Goal: Task Accomplishment & Management: Manage account settings

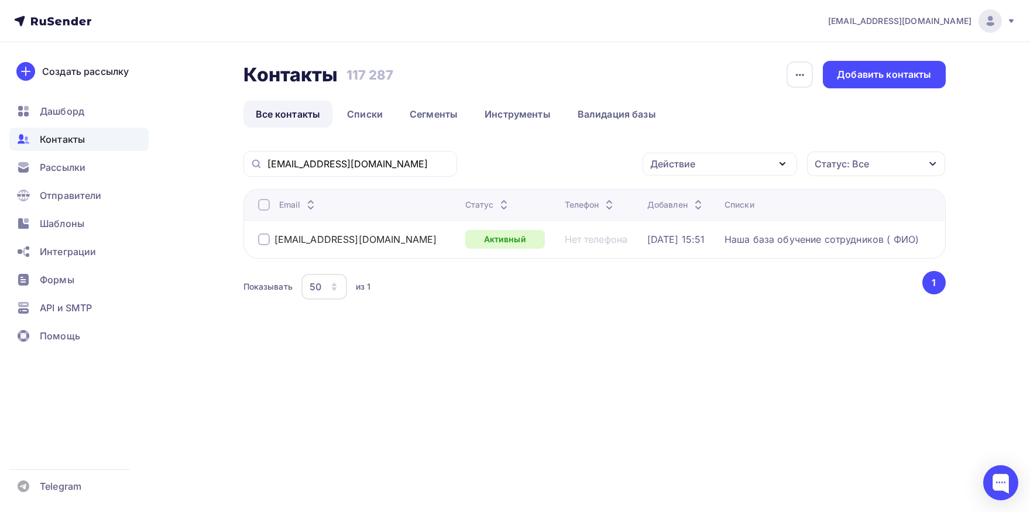
click at [396, 166] on input "[EMAIL_ADDRESS][DOMAIN_NAME]" at bounding box center [358, 163] width 183 height 13
type input "[EMAIL_ADDRESS][DOMAIN_NAME]"
click at [260, 203] on div at bounding box center [264, 205] width 12 height 12
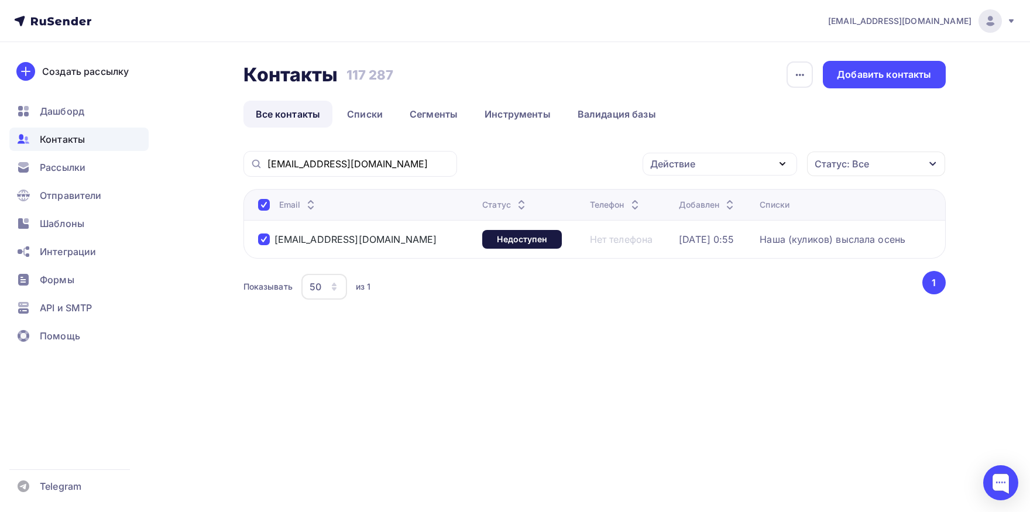
click at [710, 158] on div "Действие" at bounding box center [719, 164] width 154 height 23
click at [717, 218] on div "Исключить из списка" at bounding box center [707, 222] width 102 height 14
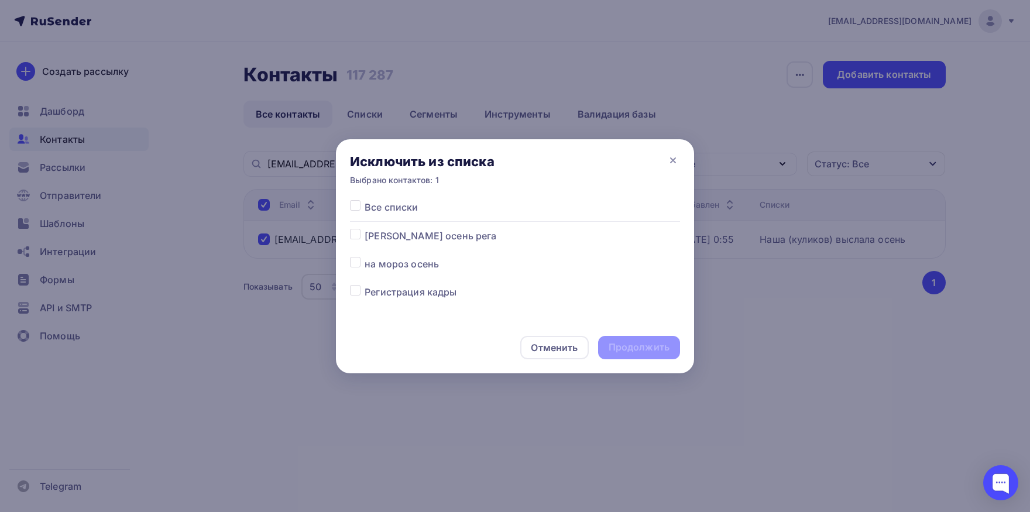
click at [364, 200] on label at bounding box center [364, 200] width 0 height 0
click at [360, 204] on input "checkbox" at bounding box center [355, 205] width 11 height 11
checkbox input "true"
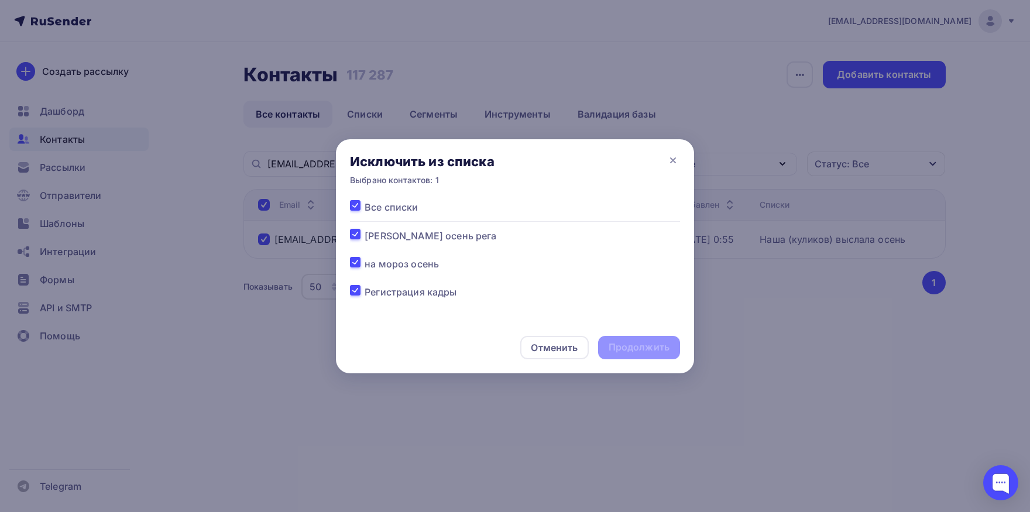
checkbox input "true"
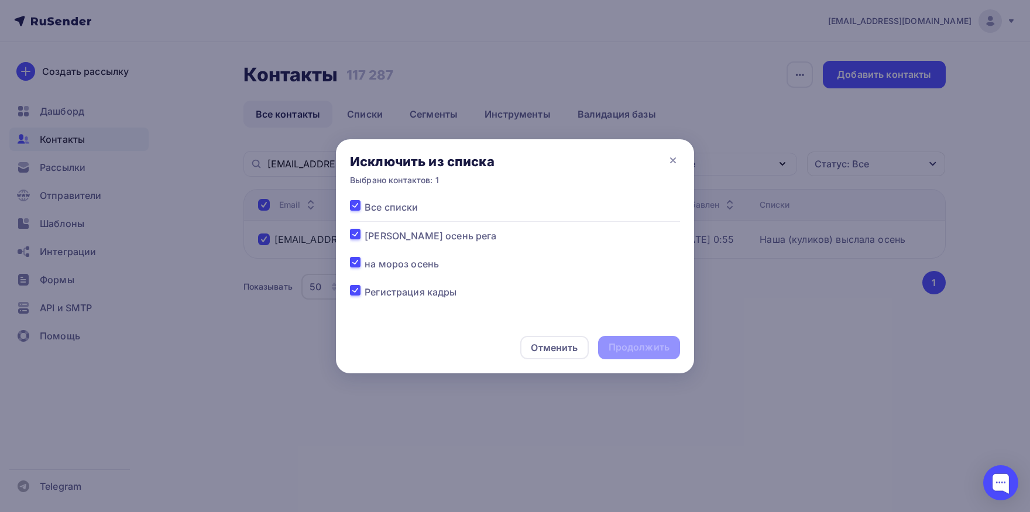
checkbox input "true"
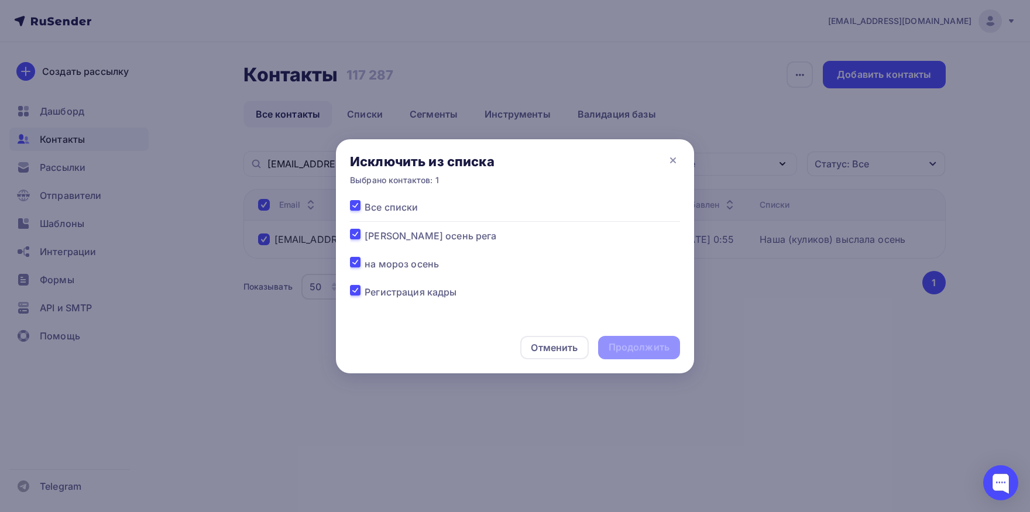
checkbox input "true"
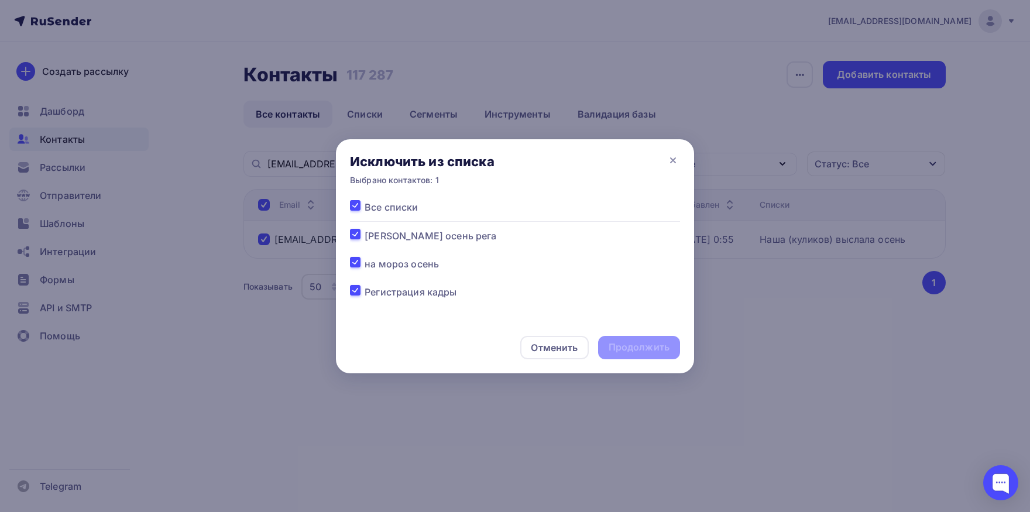
checkbox input "true"
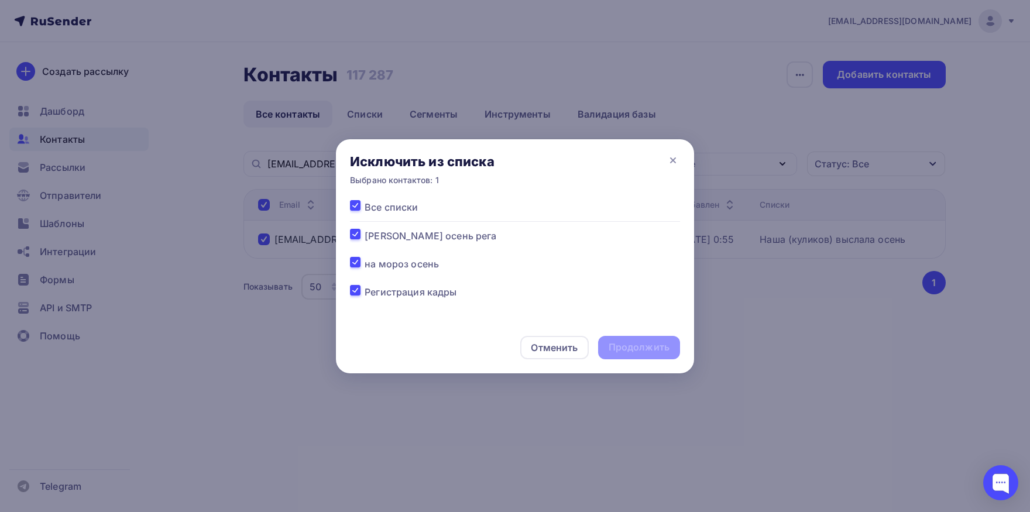
checkbox input "true"
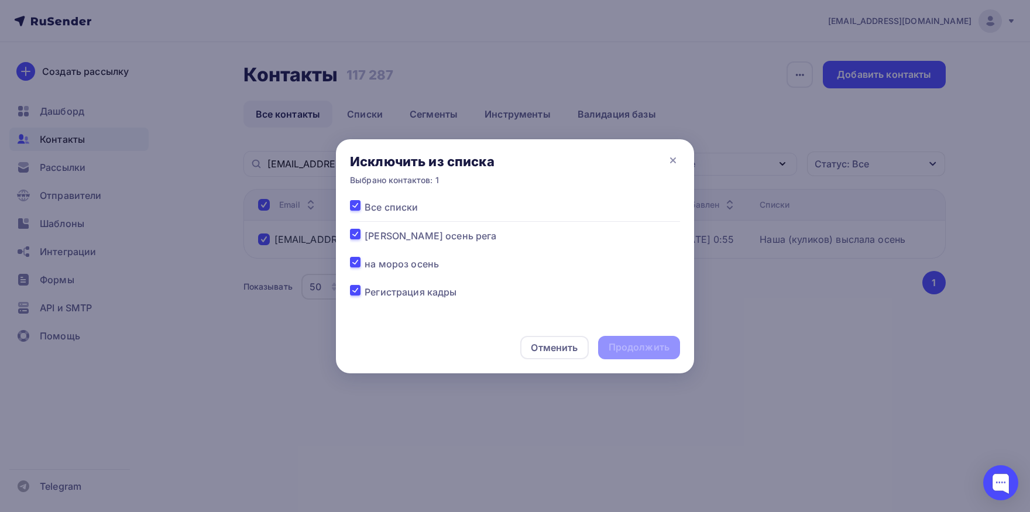
checkbox input "true"
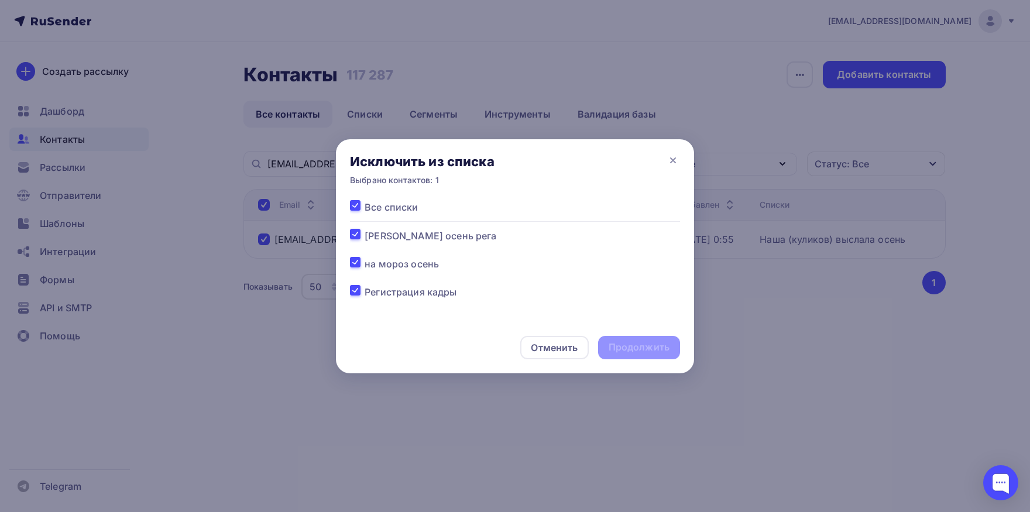
checkbox input "true"
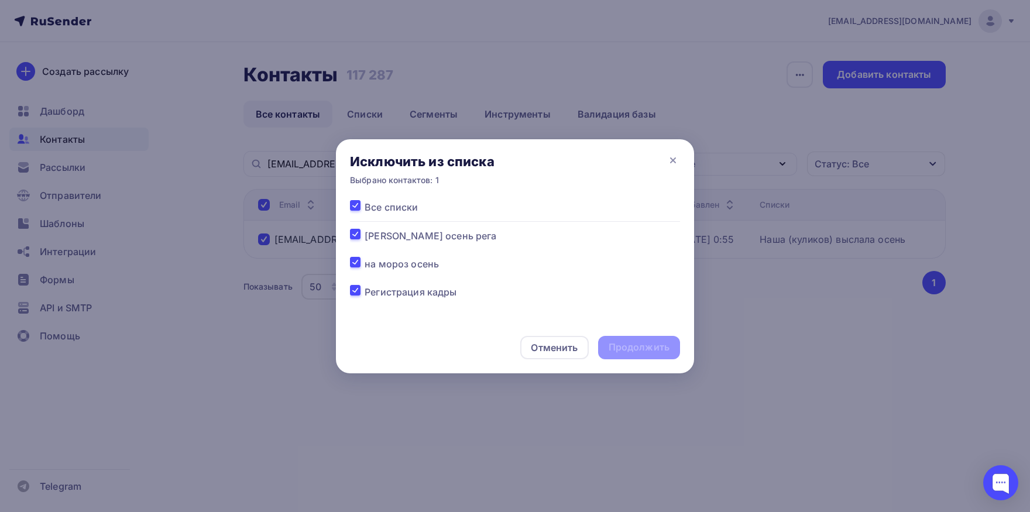
checkbox input "true"
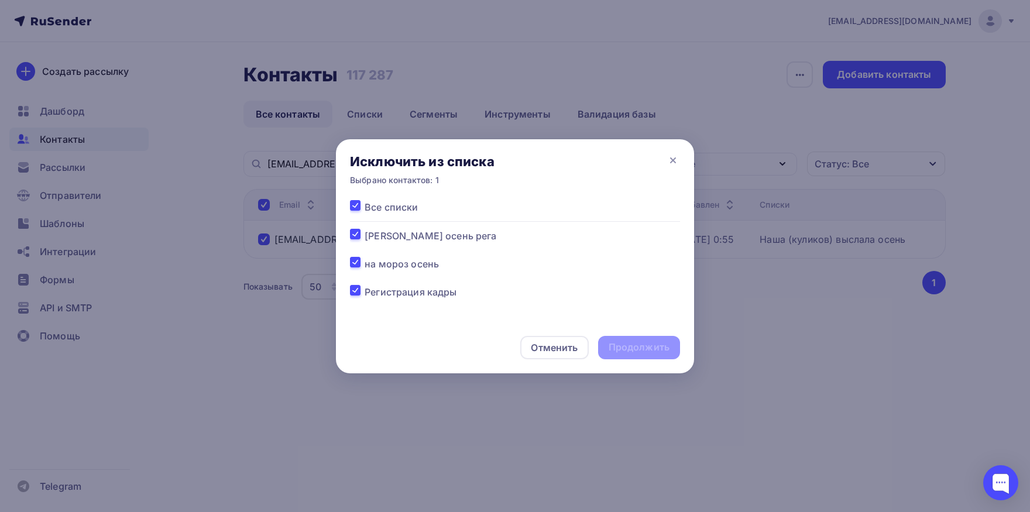
checkbox input "true"
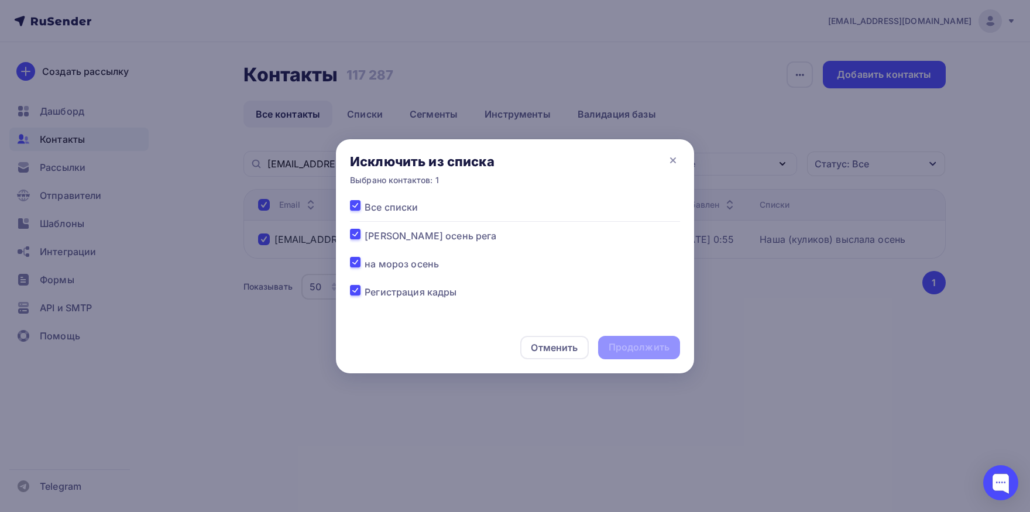
checkbox input "true"
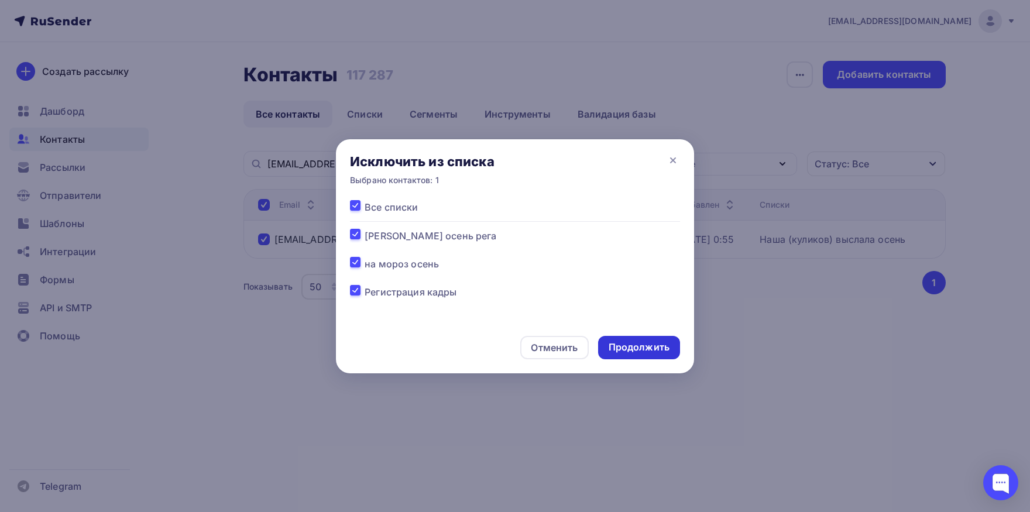
click at [620, 345] on div "Продолжить" at bounding box center [638, 347] width 61 height 13
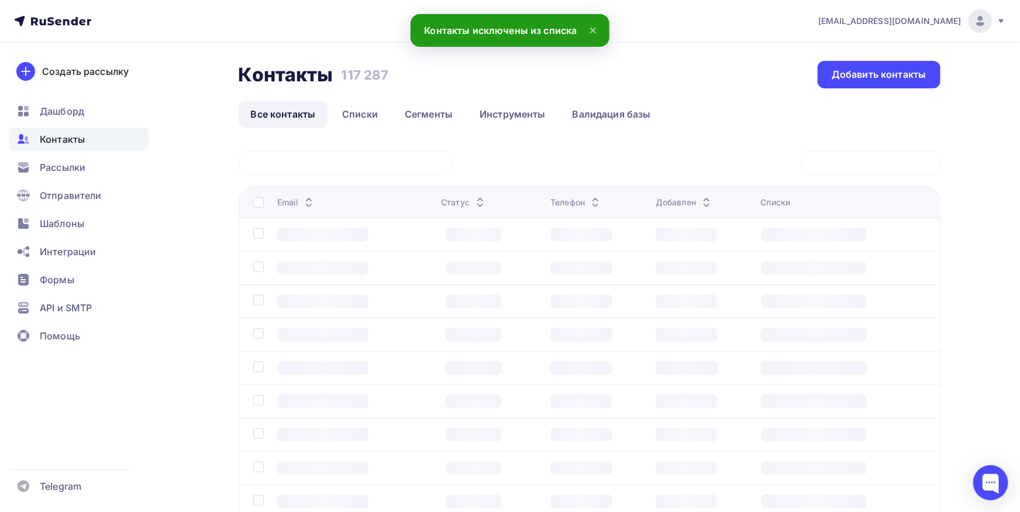
click at [411, 160] on div at bounding box center [345, 162] width 213 height 23
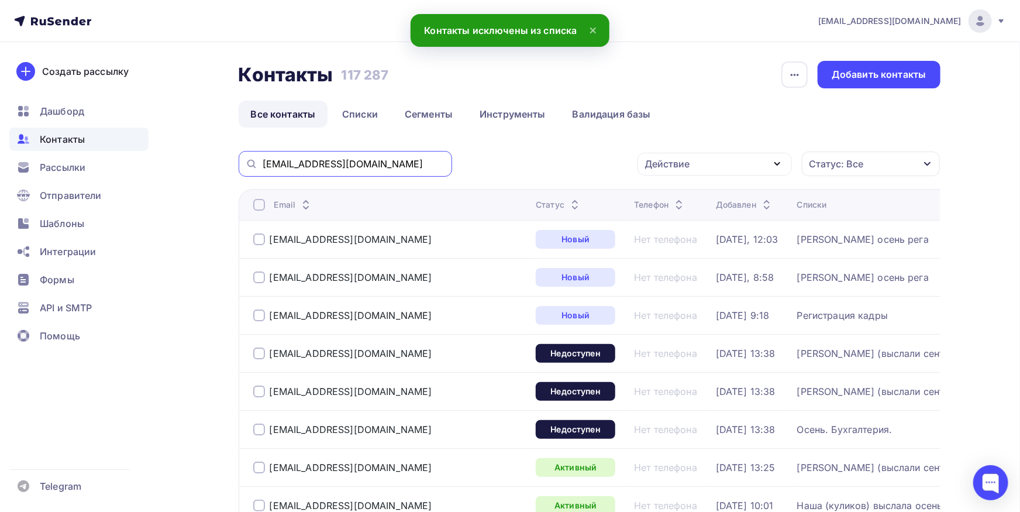
click at [410, 164] on input "[EMAIL_ADDRESS][DOMAIN_NAME]" at bounding box center [354, 163] width 183 height 13
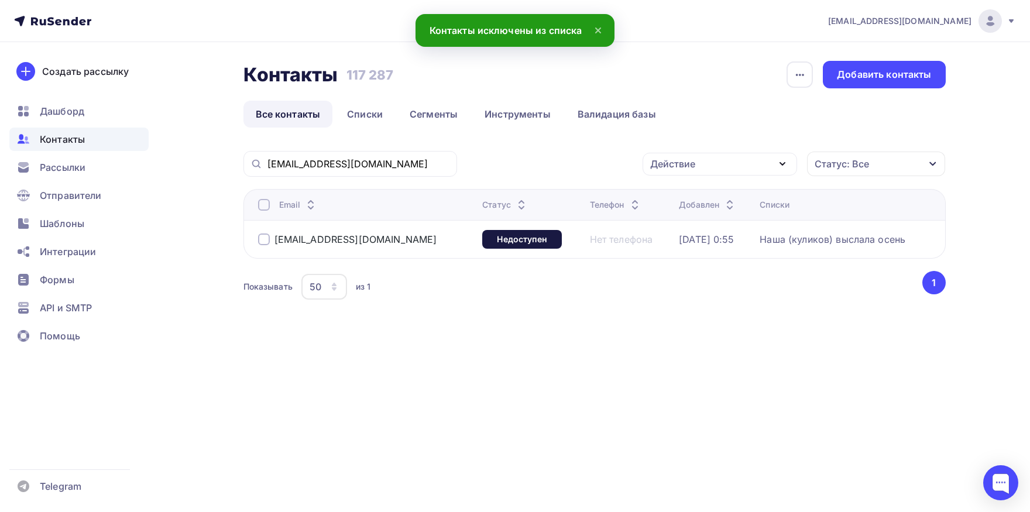
click at [264, 205] on div at bounding box center [264, 205] width 12 height 12
click at [718, 164] on div "Действие" at bounding box center [719, 164] width 154 height 23
click at [716, 197] on div "Добавить в списки" at bounding box center [701, 198] width 90 height 14
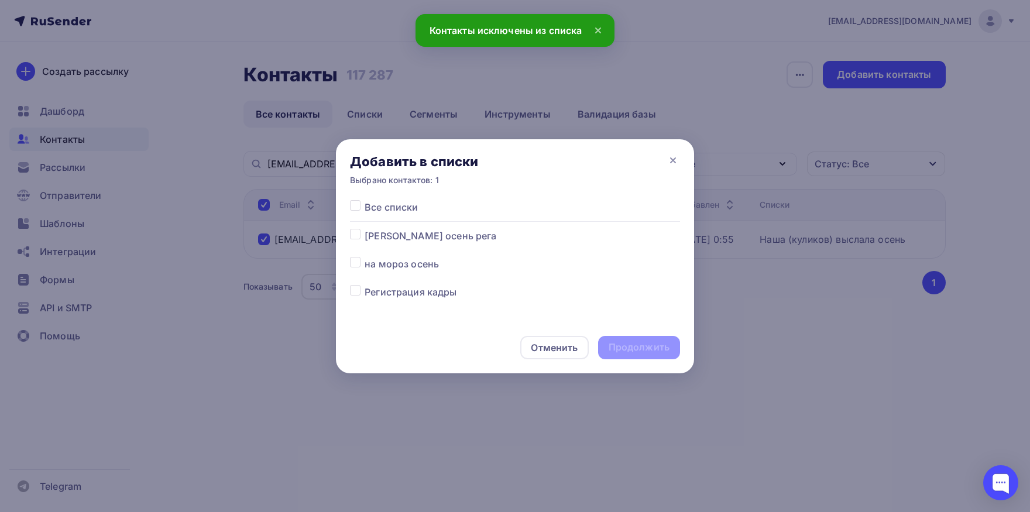
click at [359, 240] on div at bounding box center [357, 236] width 15 height 14
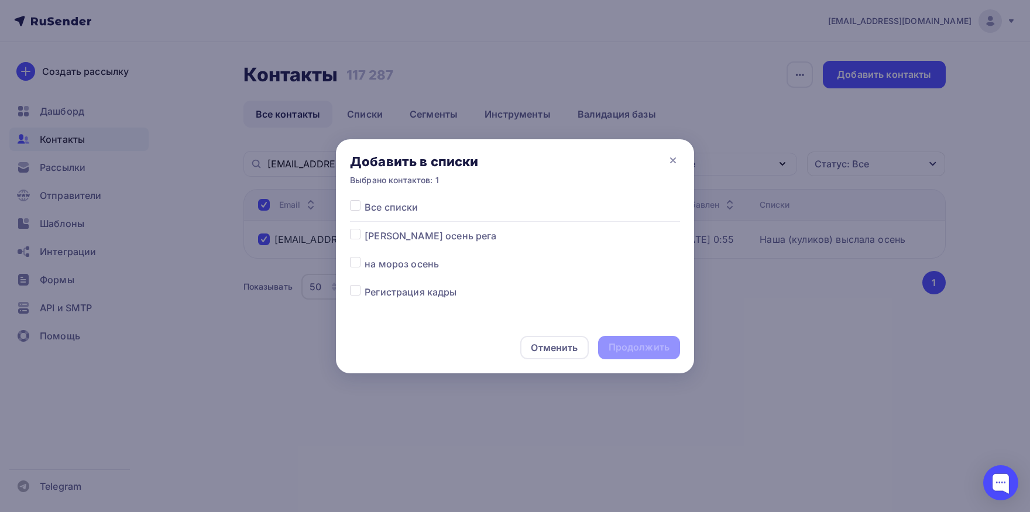
click at [364, 229] on label at bounding box center [364, 229] width 0 height 0
click at [355, 237] on input "checkbox" at bounding box center [355, 234] width 11 height 11
checkbox input "true"
click at [621, 345] on div "Продолжить" at bounding box center [638, 347] width 61 height 13
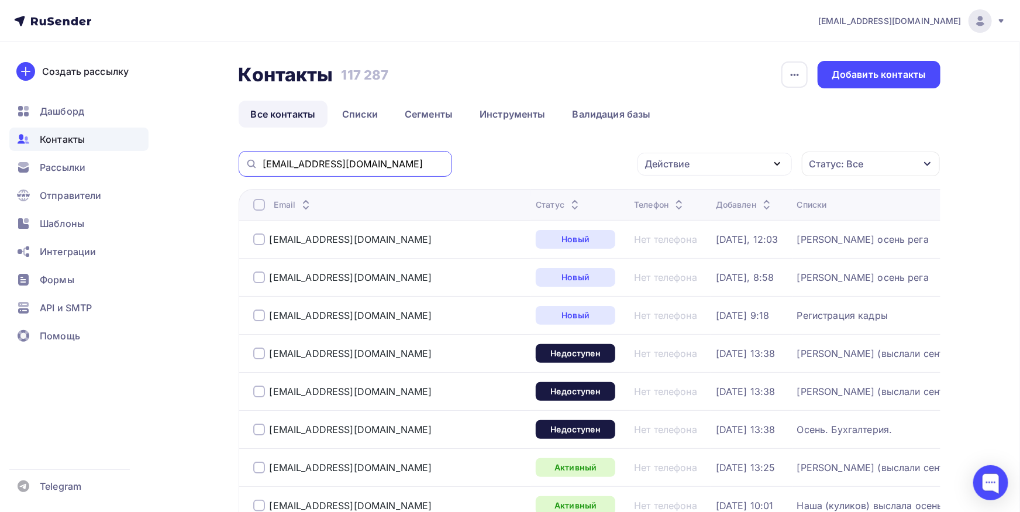
click at [373, 165] on input "[EMAIL_ADDRESS][DOMAIN_NAME]" at bounding box center [354, 163] width 183 height 13
paste input "[EMAIL_ADDRESS][DOMAIN_NAME]"
type input "[EMAIL_ADDRESS][DOMAIN_NAME]"
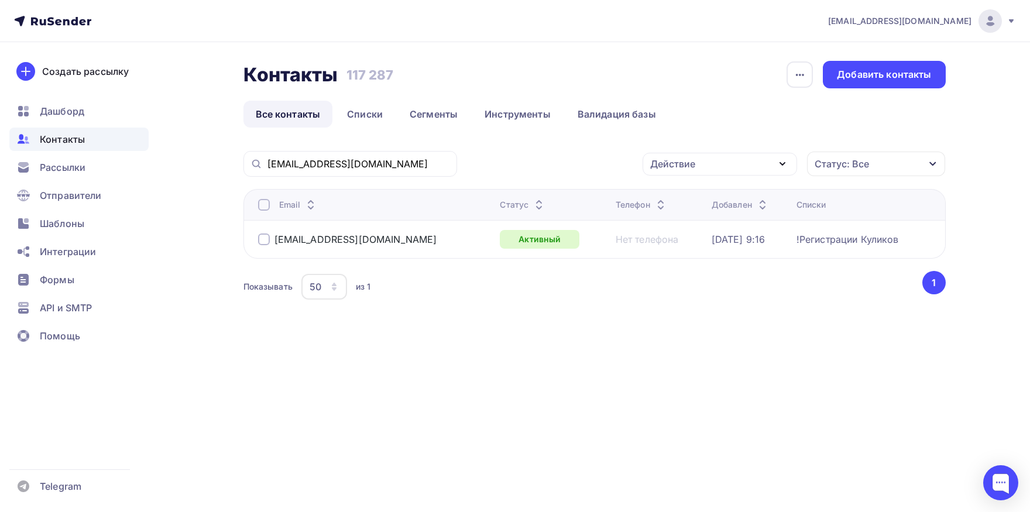
click at [266, 207] on div at bounding box center [264, 205] width 12 height 12
click at [703, 163] on div "Действие" at bounding box center [719, 164] width 154 height 23
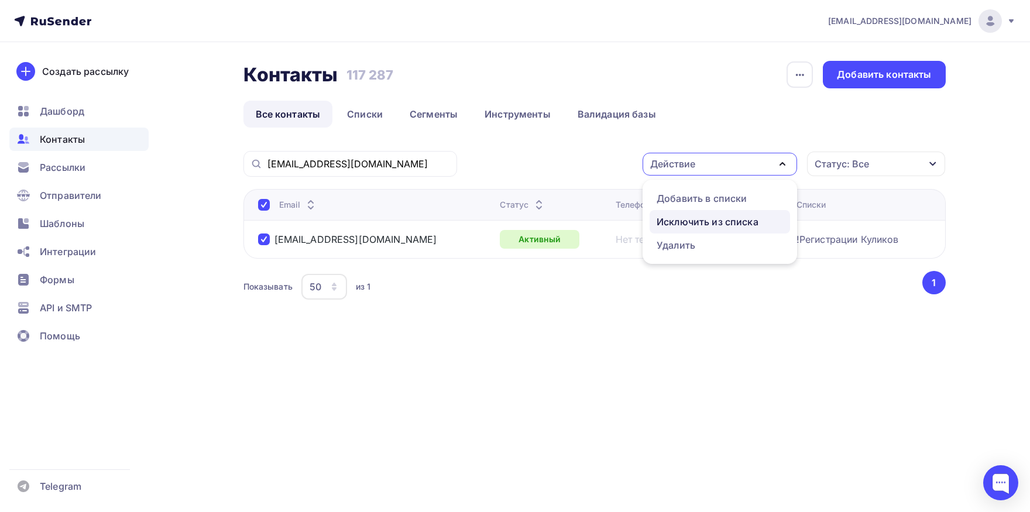
click at [682, 217] on div "Исключить из списка" at bounding box center [707, 222] width 102 height 14
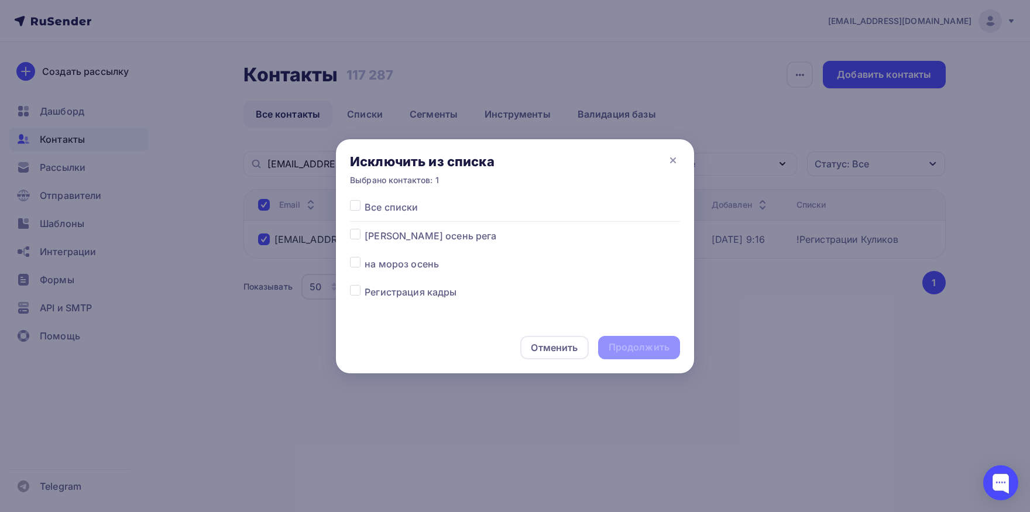
click at [352, 211] on div at bounding box center [357, 207] width 15 height 14
click at [364, 200] on label at bounding box center [364, 200] width 0 height 0
click at [357, 205] on input "checkbox" at bounding box center [355, 205] width 11 height 11
checkbox input "true"
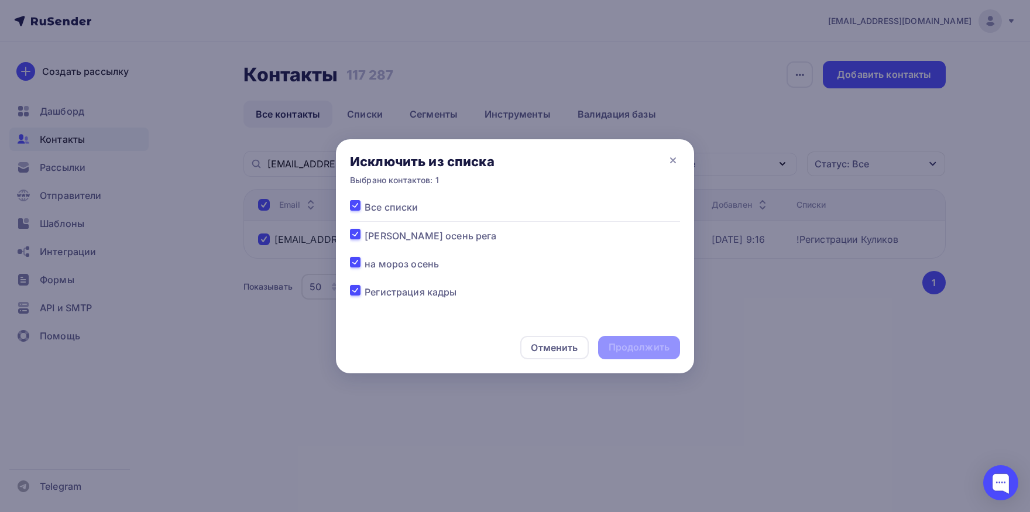
checkbox input "true"
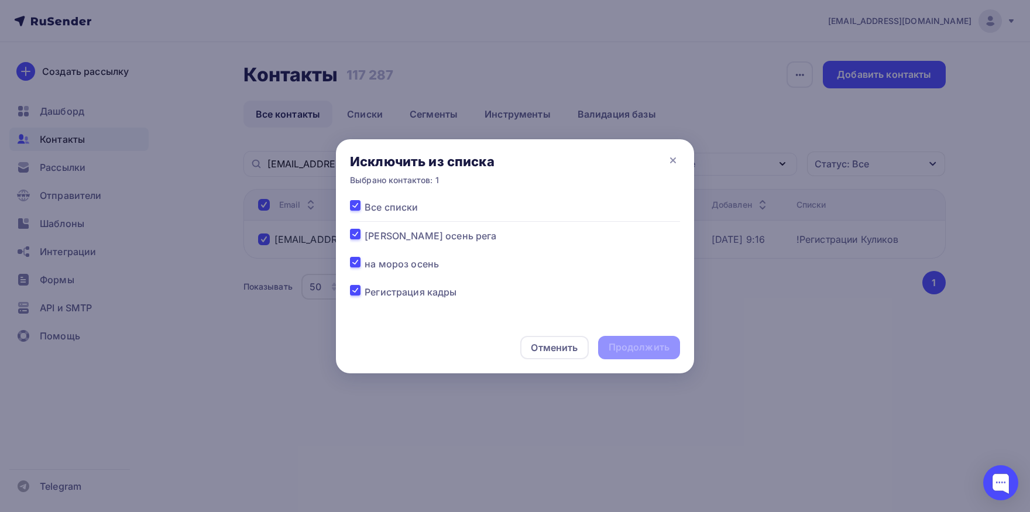
checkbox input "true"
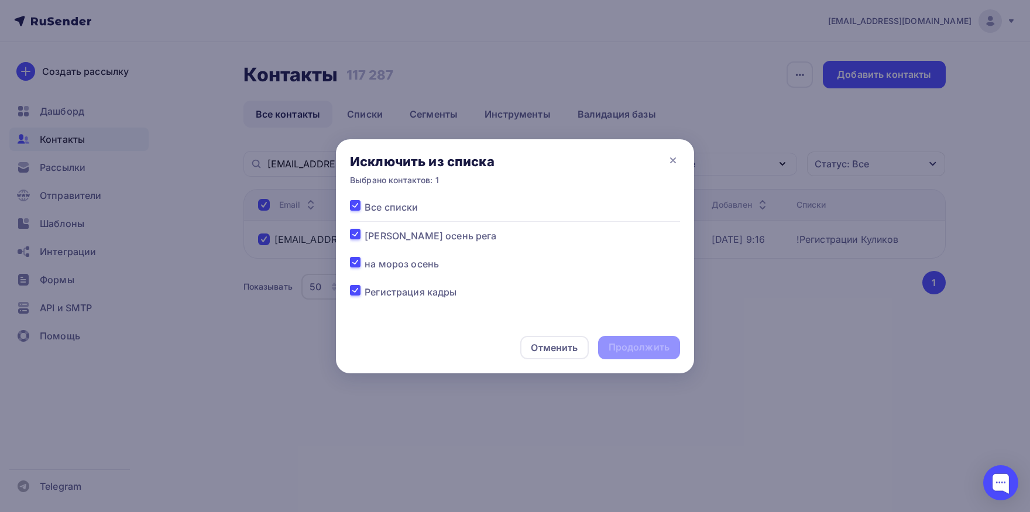
checkbox input "true"
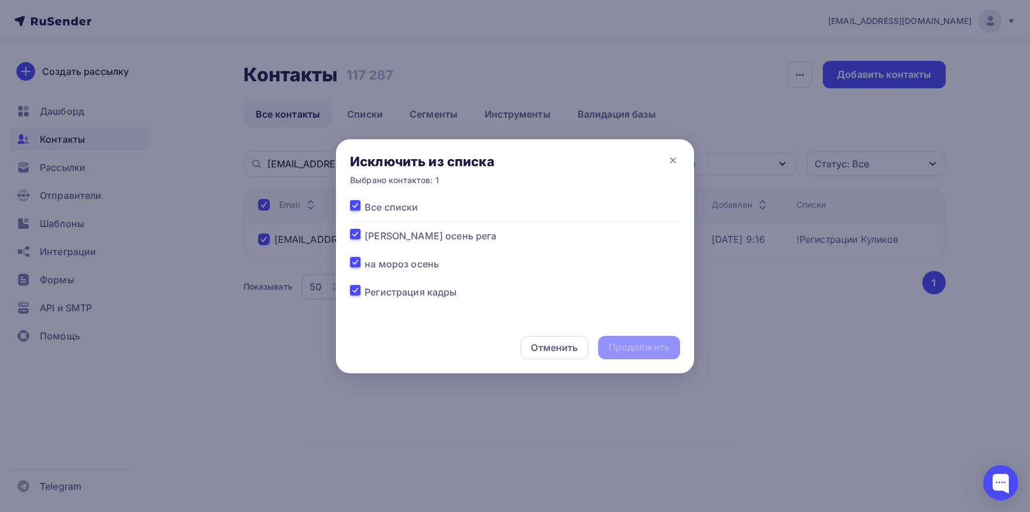
checkbox input "true"
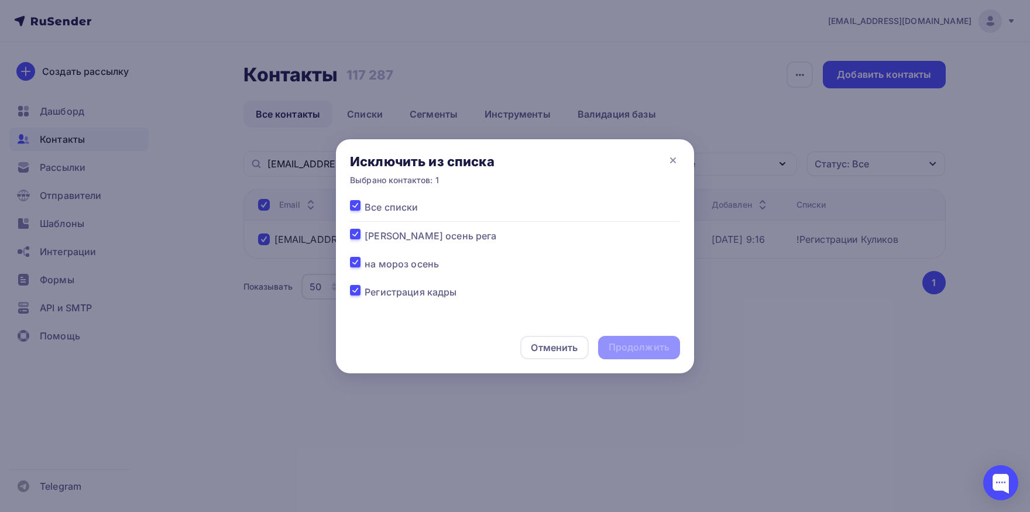
checkbox input "true"
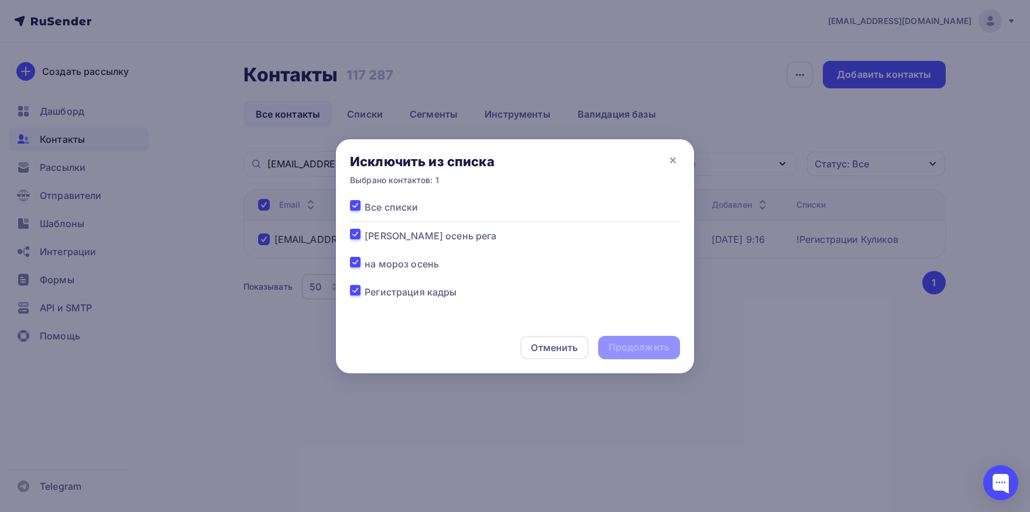
checkbox input "true"
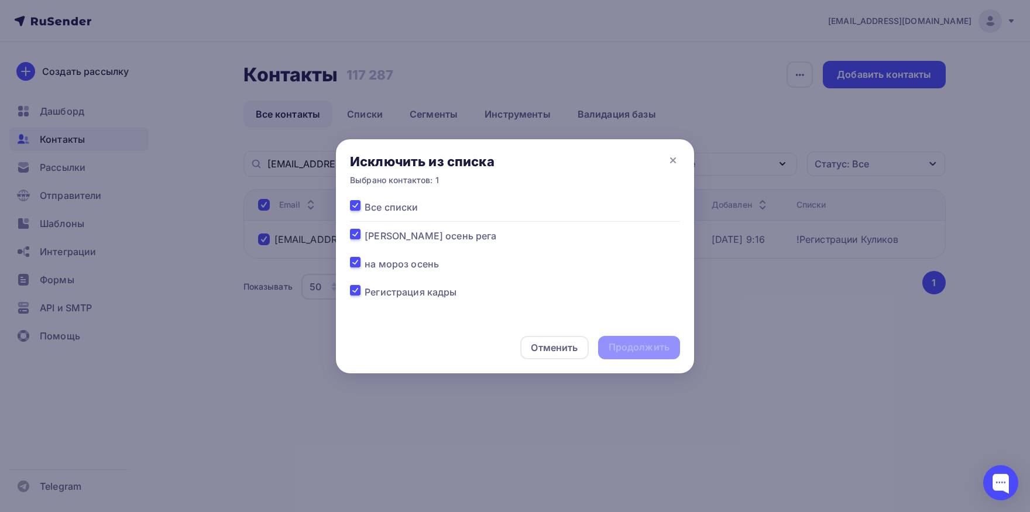
checkbox input "true"
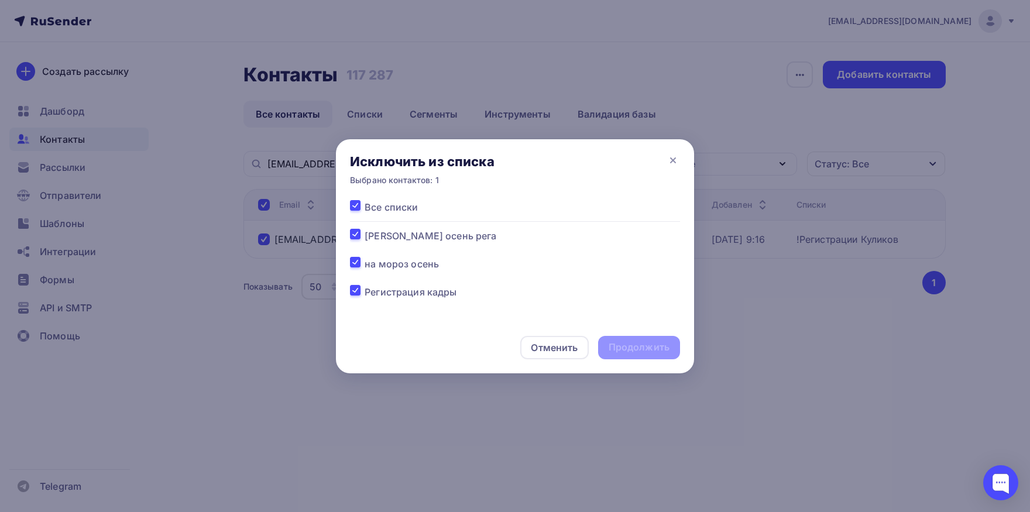
checkbox input "true"
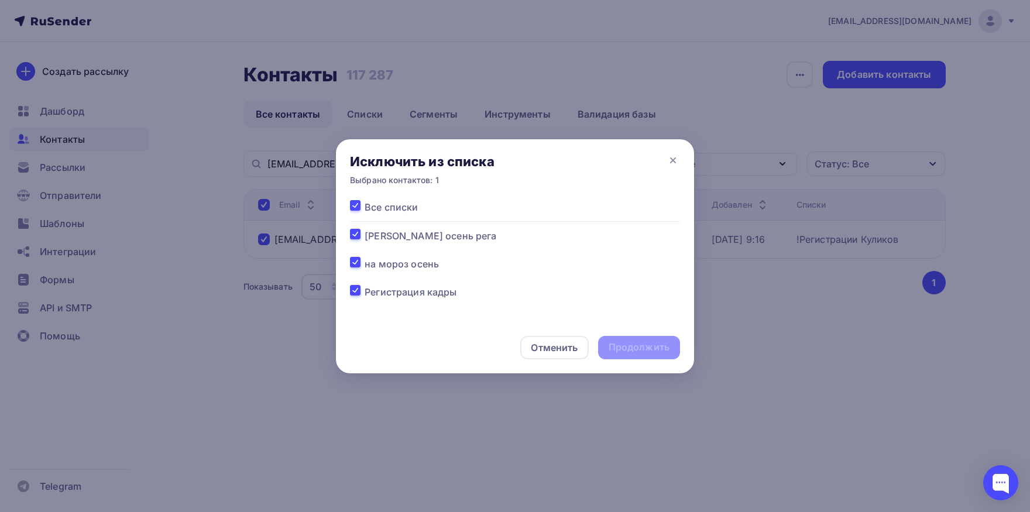
checkbox input "true"
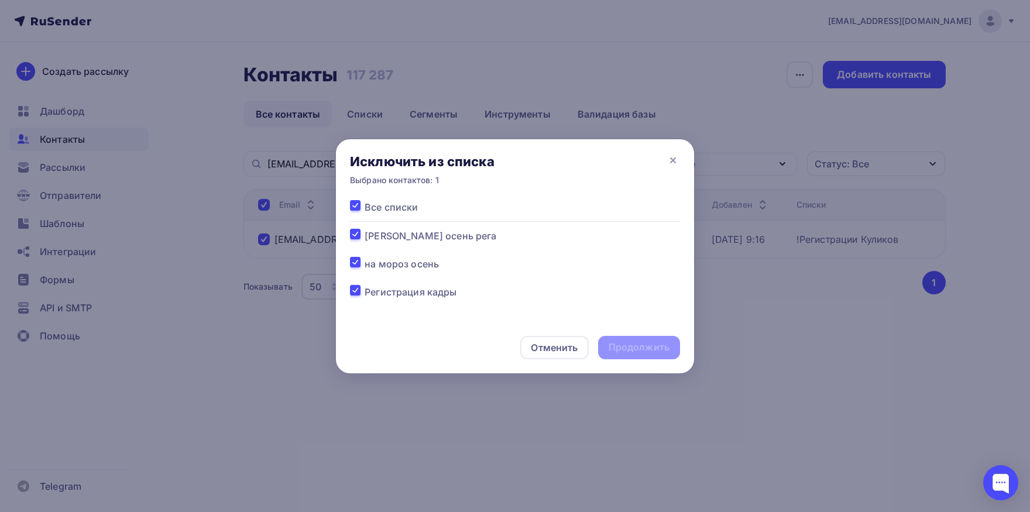
checkbox input "true"
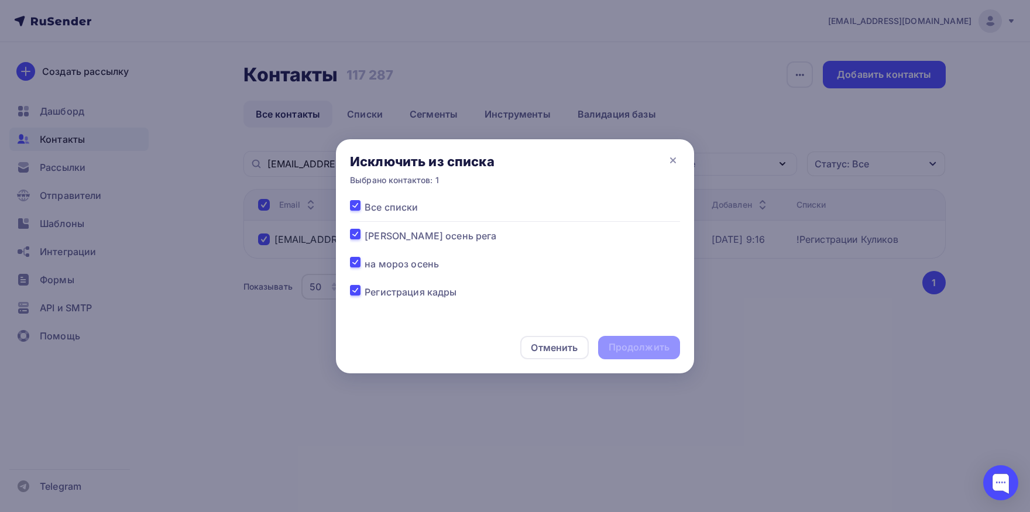
checkbox input "true"
click at [648, 357] on div "Продолжить" at bounding box center [639, 347] width 82 height 23
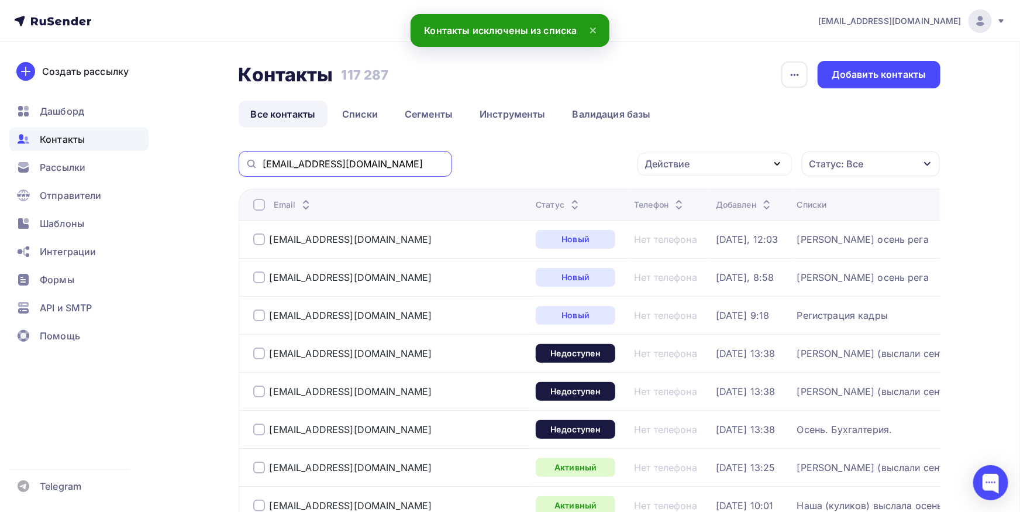
click at [421, 168] on input "[EMAIL_ADDRESS][DOMAIN_NAME]" at bounding box center [354, 163] width 183 height 13
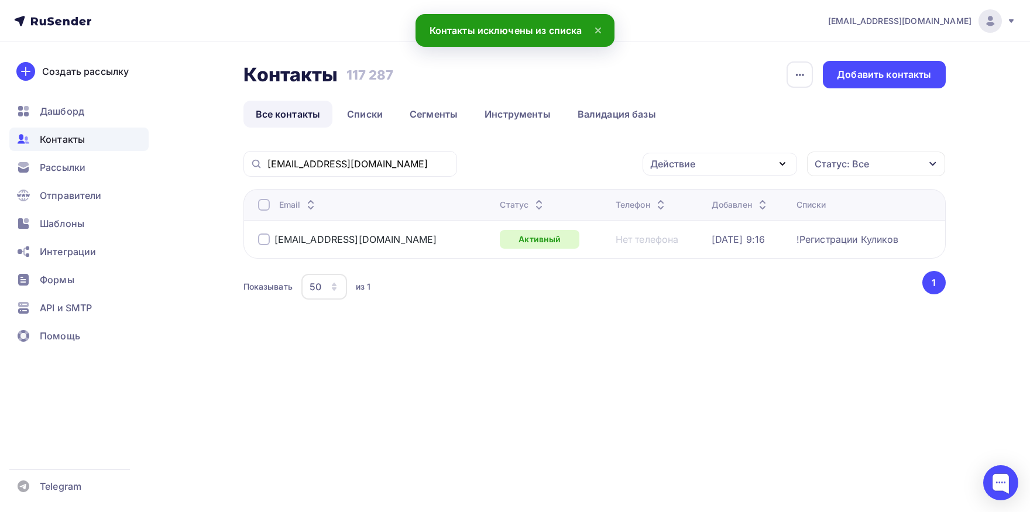
click at [261, 205] on div at bounding box center [264, 205] width 12 height 12
drag, startPoint x: 713, startPoint y: 170, endPoint x: 706, endPoint y: 181, distance: 13.5
click at [713, 170] on div "Действие" at bounding box center [719, 164] width 154 height 23
click at [702, 192] on div "Добавить в списки" at bounding box center [701, 198] width 90 height 14
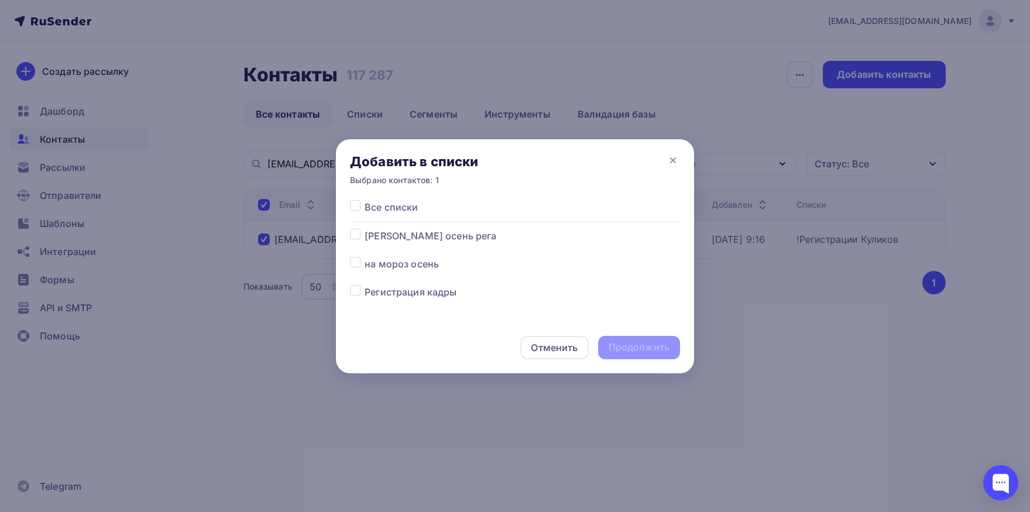
click at [364, 229] on label at bounding box center [364, 229] width 0 height 0
click at [355, 238] on input "checkbox" at bounding box center [355, 234] width 11 height 11
checkbox input "true"
click at [660, 344] on div "Продолжить" at bounding box center [638, 347] width 61 height 13
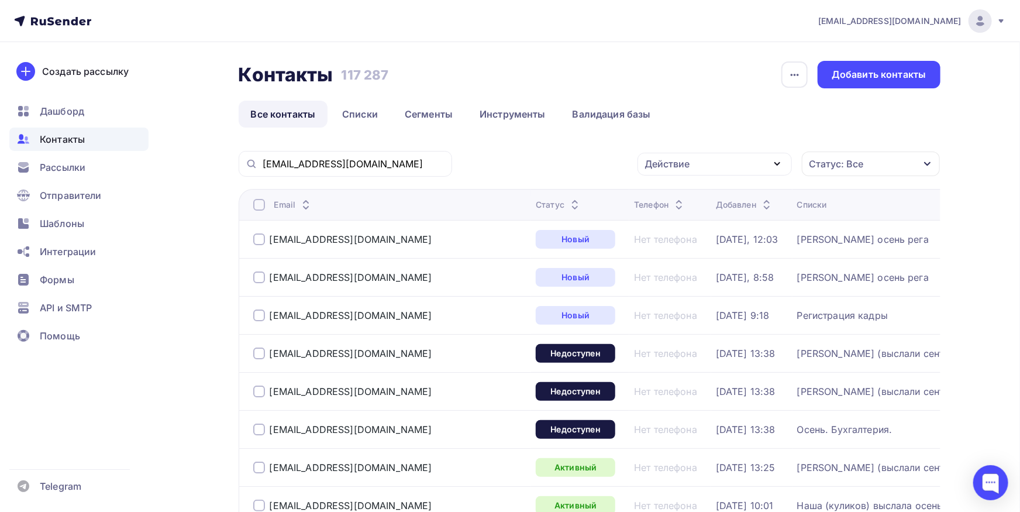
drag, startPoint x: 412, startPoint y: 154, endPoint x: 412, endPoint y: 161, distance: 6.5
click at [412, 155] on div "[EMAIL_ADDRESS][DOMAIN_NAME]" at bounding box center [346, 164] width 214 height 26
click at [412, 161] on input "[EMAIL_ADDRESS][DOMAIN_NAME]" at bounding box center [354, 163] width 183 height 13
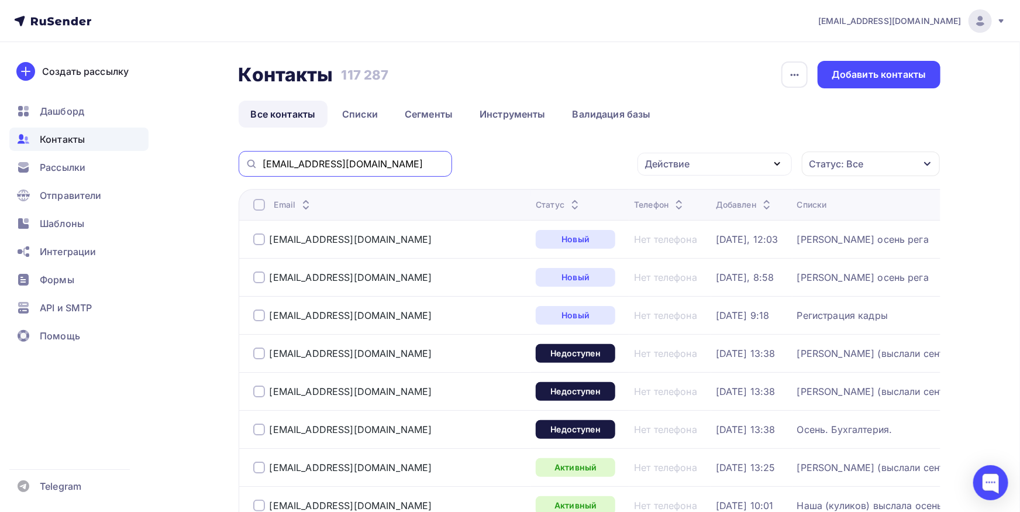
paste input "pearldecoy@mail"
type input "[EMAIL_ADDRESS][DOMAIN_NAME]"
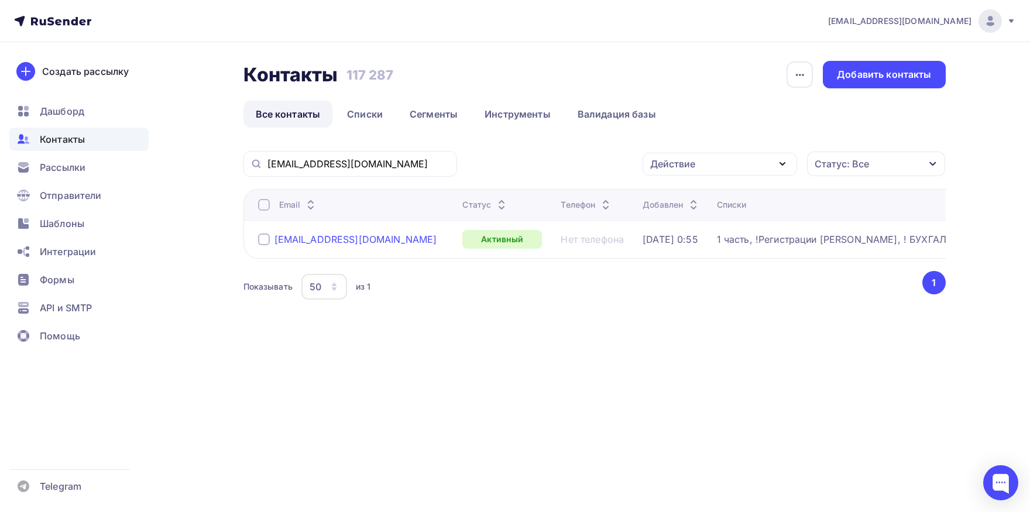
click at [335, 237] on div "[EMAIL_ADDRESS][DOMAIN_NAME]" at bounding box center [355, 239] width 163 height 12
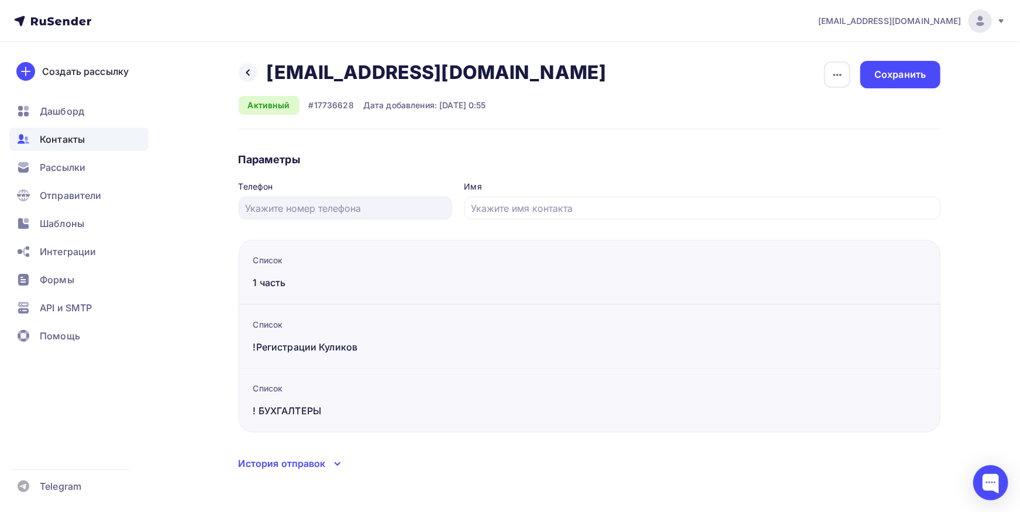
click at [301, 458] on div "История отправок" at bounding box center [282, 463] width 87 height 14
click at [64, 136] on span "Контакты" at bounding box center [62, 139] width 45 height 14
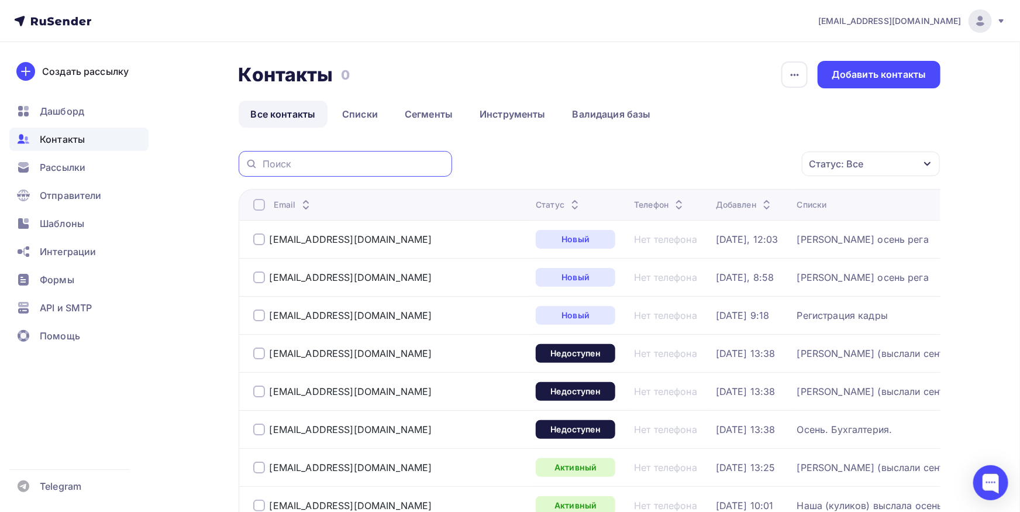
click at [380, 159] on input "text" at bounding box center [354, 163] width 183 height 13
paste input "[EMAIL_ADDRESS][DOMAIN_NAME]"
type input "[EMAIL_ADDRESS][DOMAIN_NAME]"
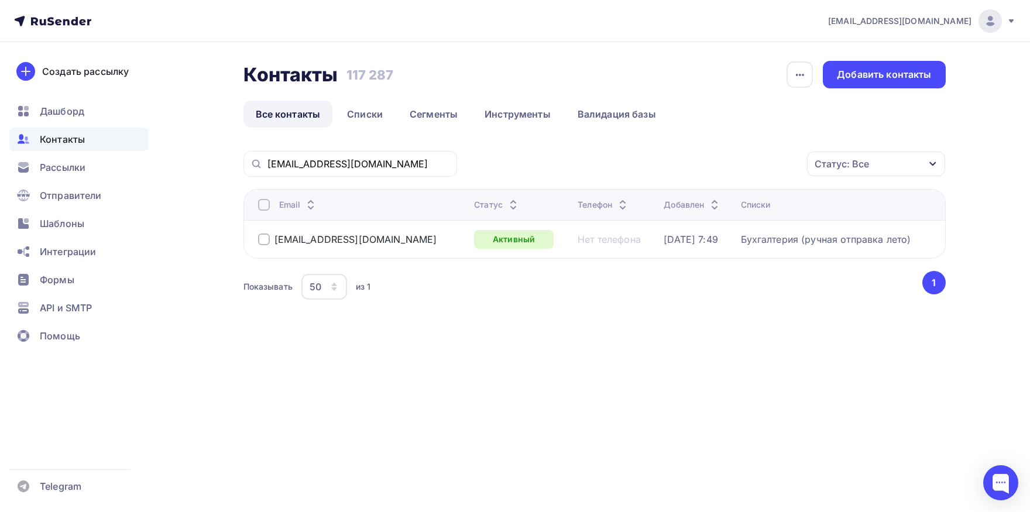
click at [267, 207] on div at bounding box center [264, 205] width 12 height 12
click at [692, 164] on div "Действие" at bounding box center [672, 164] width 45 height 14
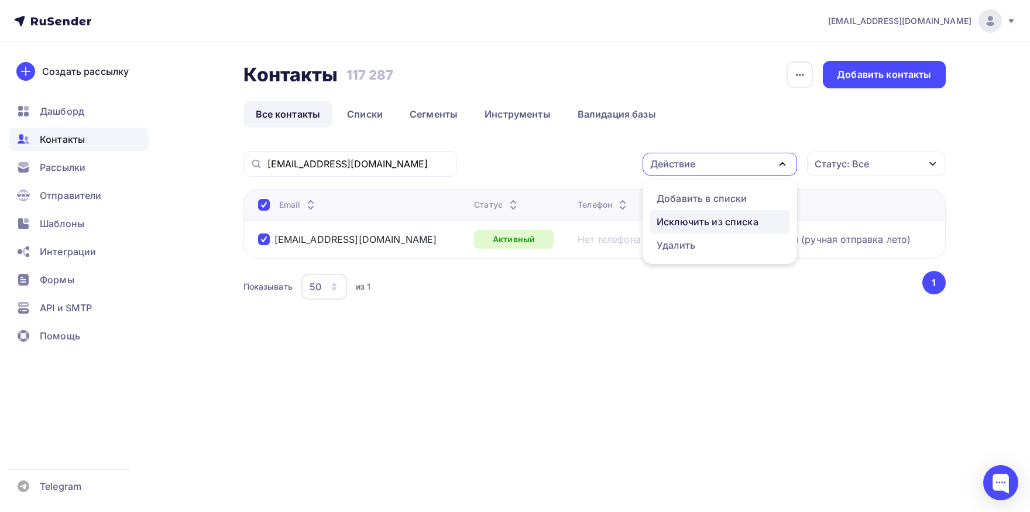
click at [700, 222] on div "Исключить из списка" at bounding box center [707, 222] width 102 height 14
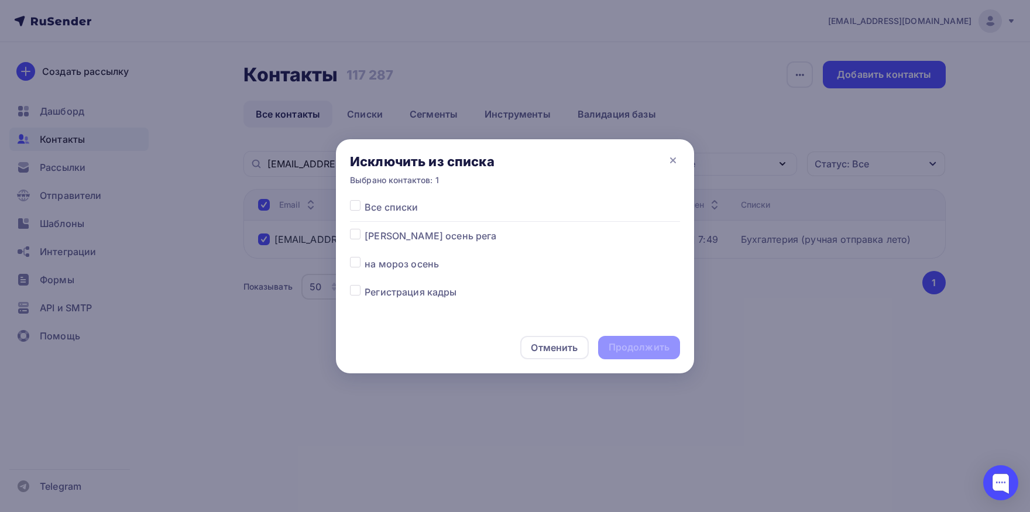
click at [364, 200] on label at bounding box center [364, 200] width 0 height 0
click at [355, 209] on input "checkbox" at bounding box center [355, 205] width 11 height 11
checkbox input "true"
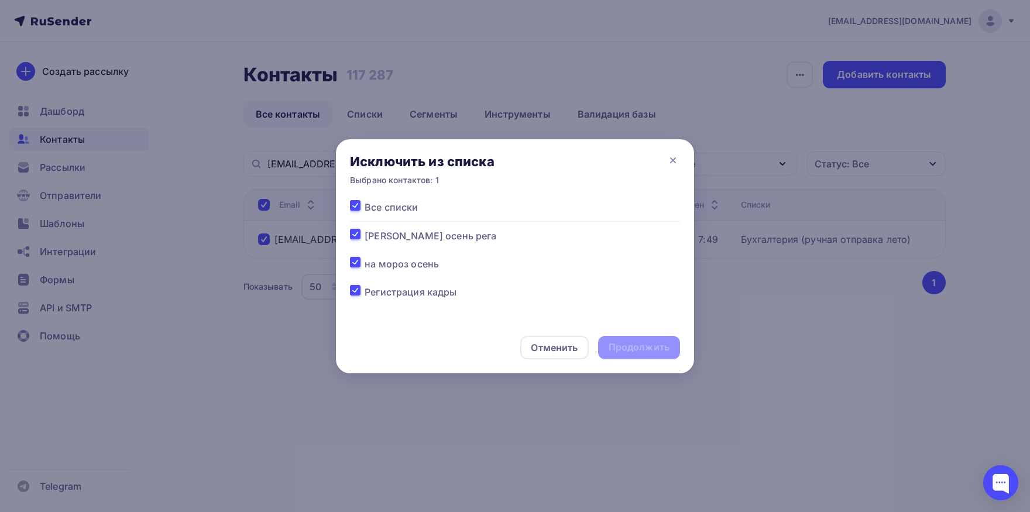
checkbox input "true"
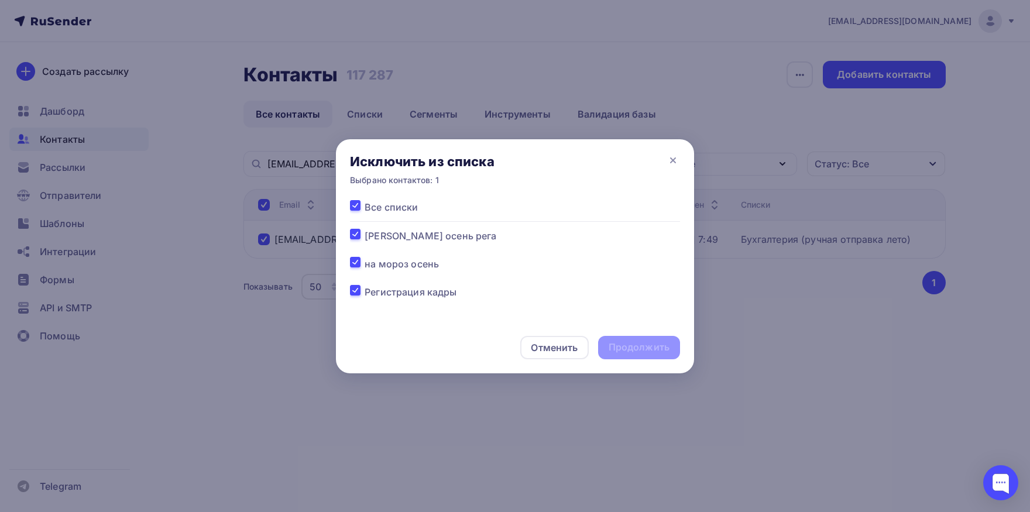
checkbox input "true"
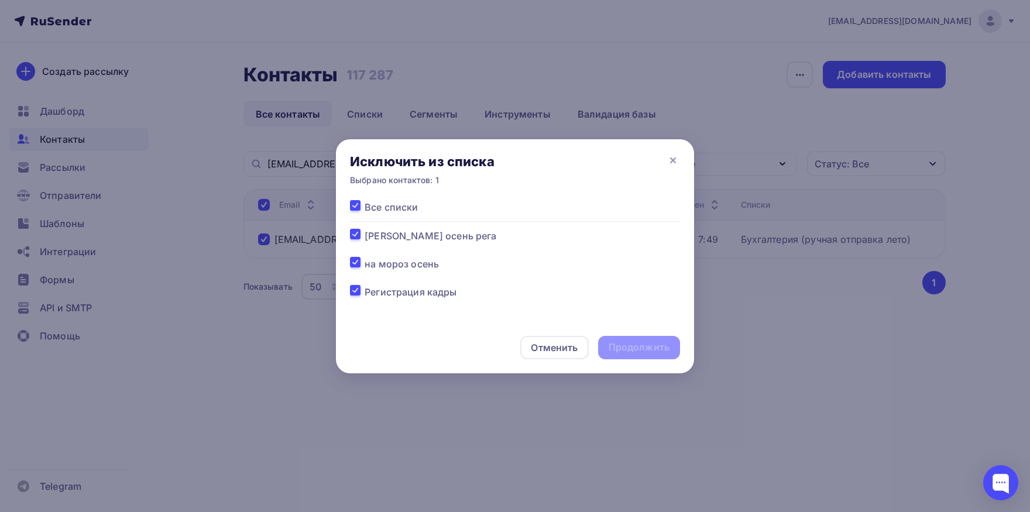
checkbox input "true"
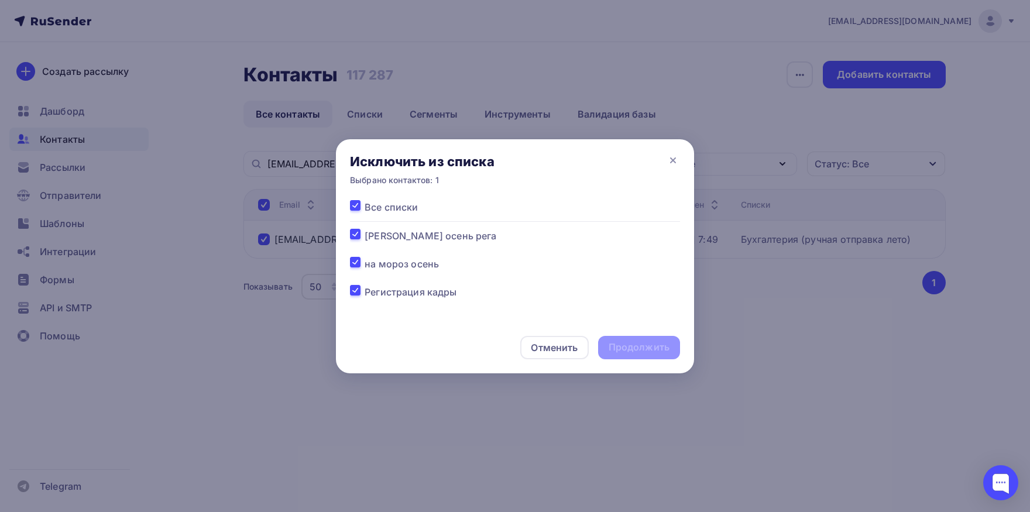
checkbox input "true"
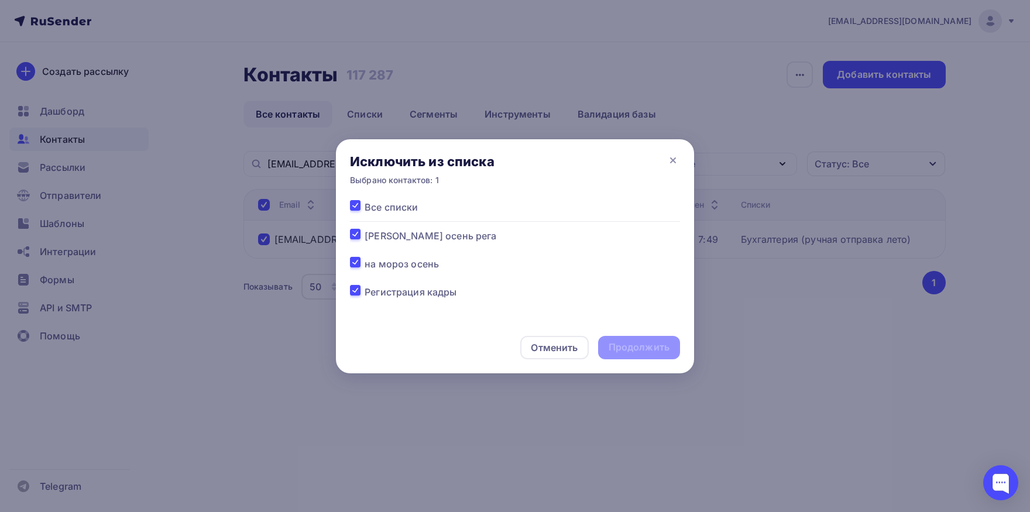
checkbox input "true"
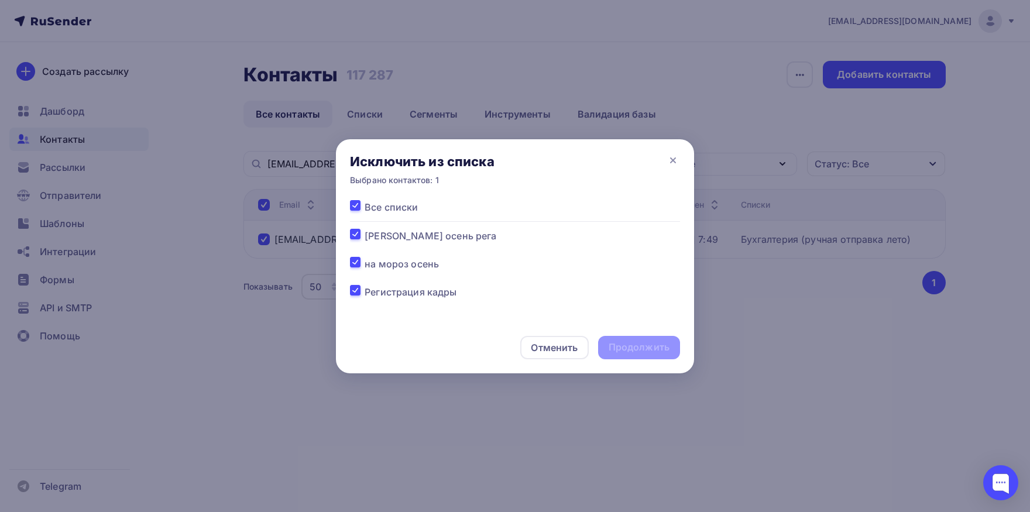
checkbox input "true"
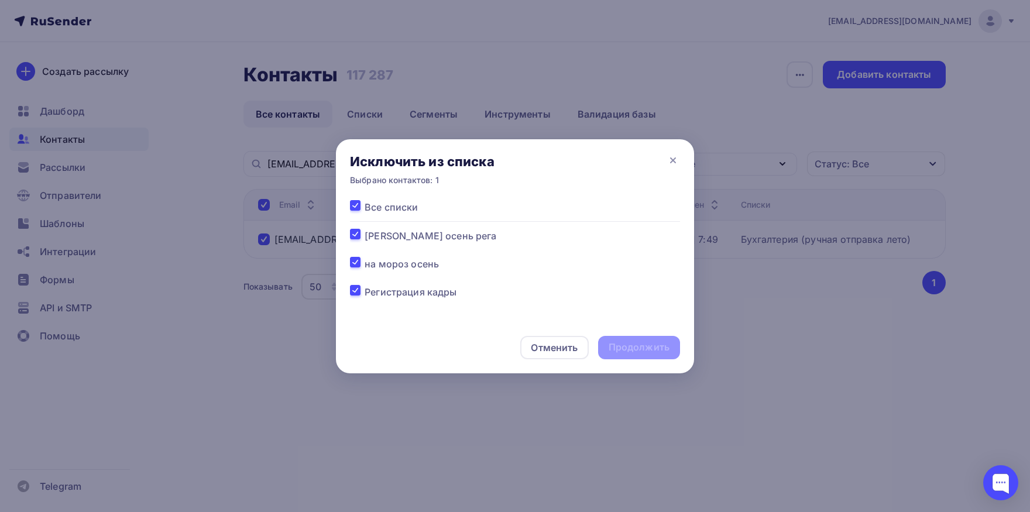
checkbox input "true"
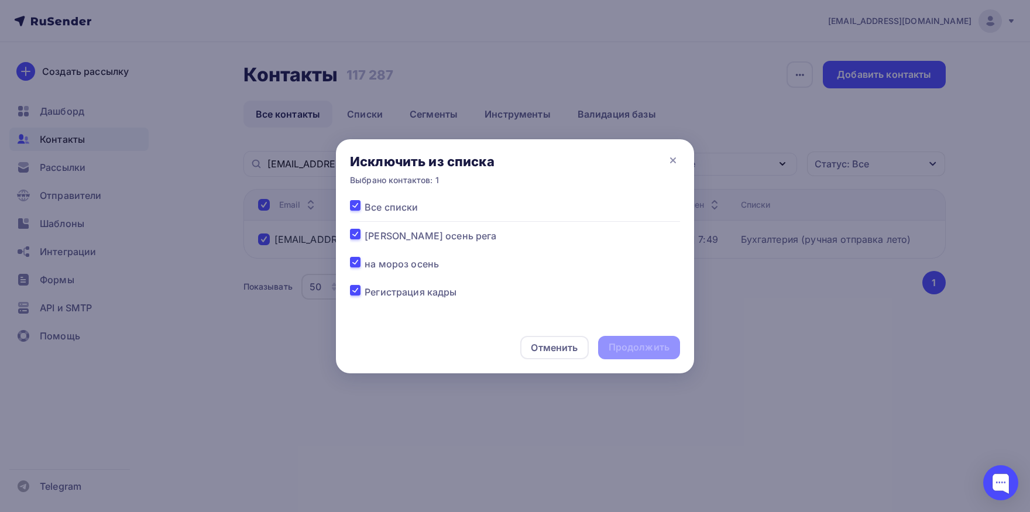
checkbox input "true"
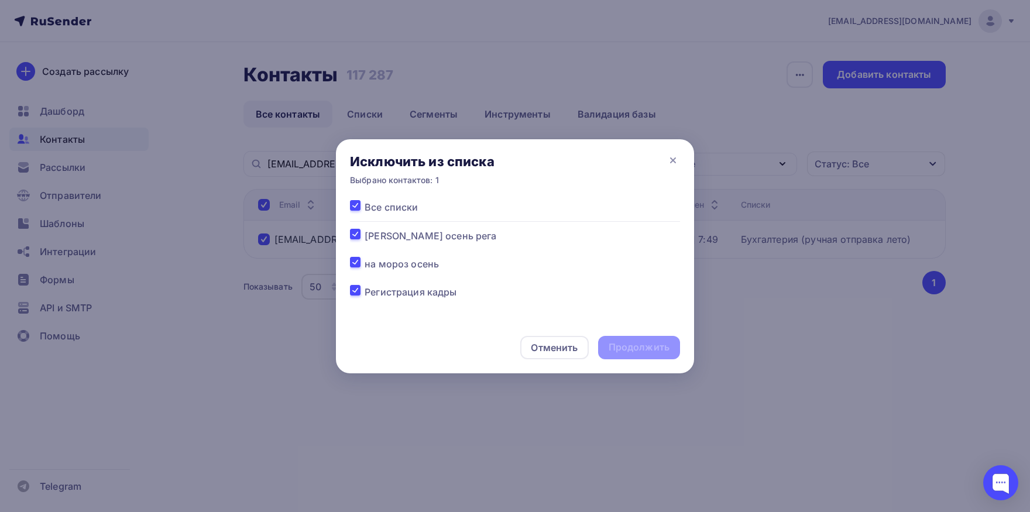
checkbox input "true"
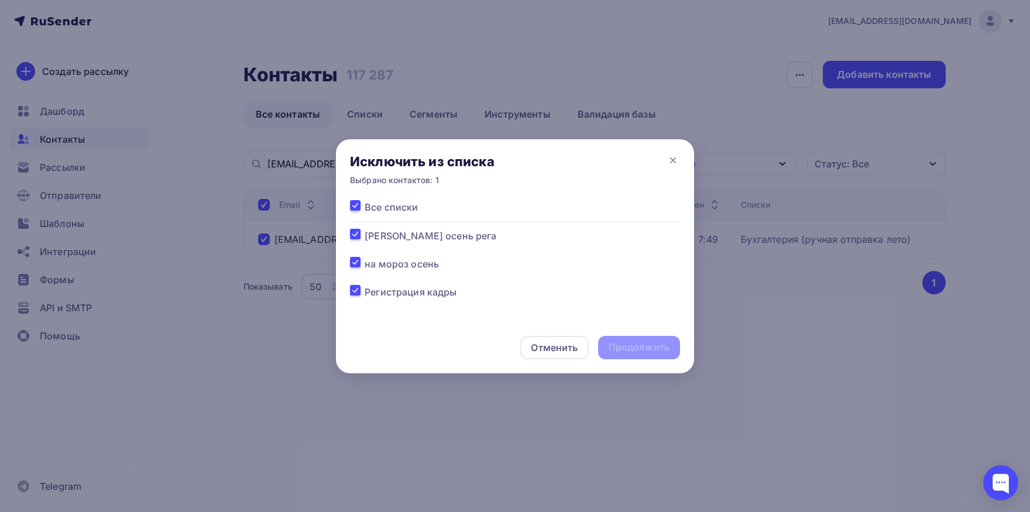
checkbox input "true"
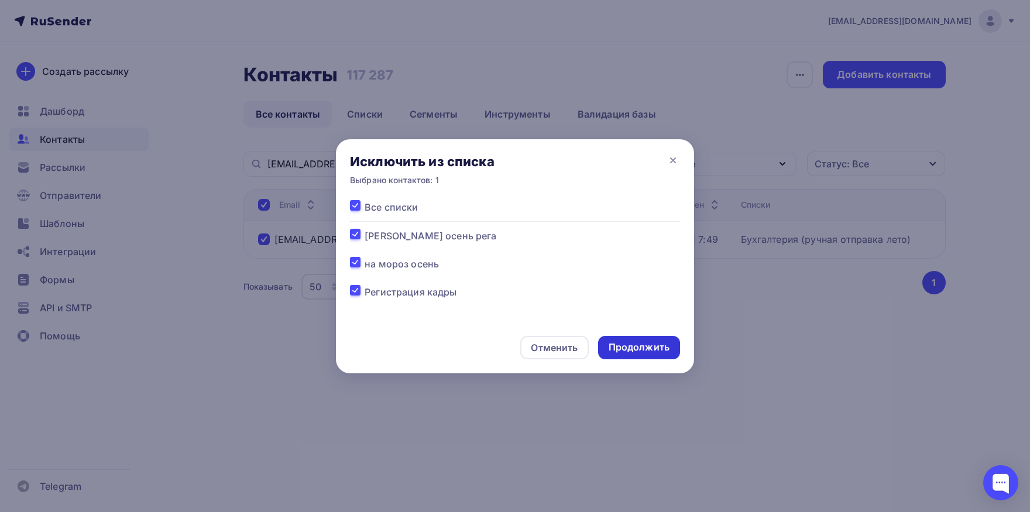
click at [614, 356] on div "Продолжить" at bounding box center [639, 347] width 82 height 23
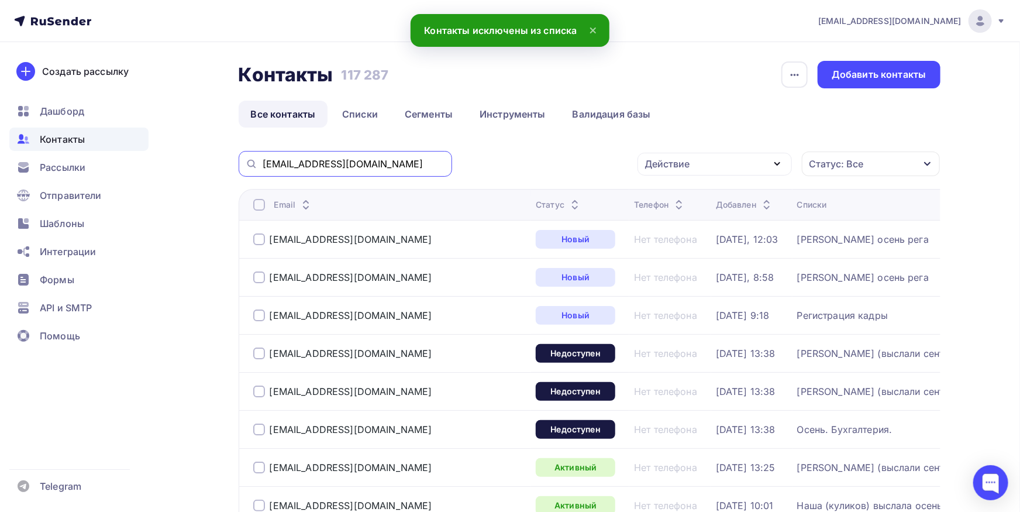
click at [398, 160] on input "[EMAIL_ADDRESS][DOMAIN_NAME]" at bounding box center [354, 163] width 183 height 13
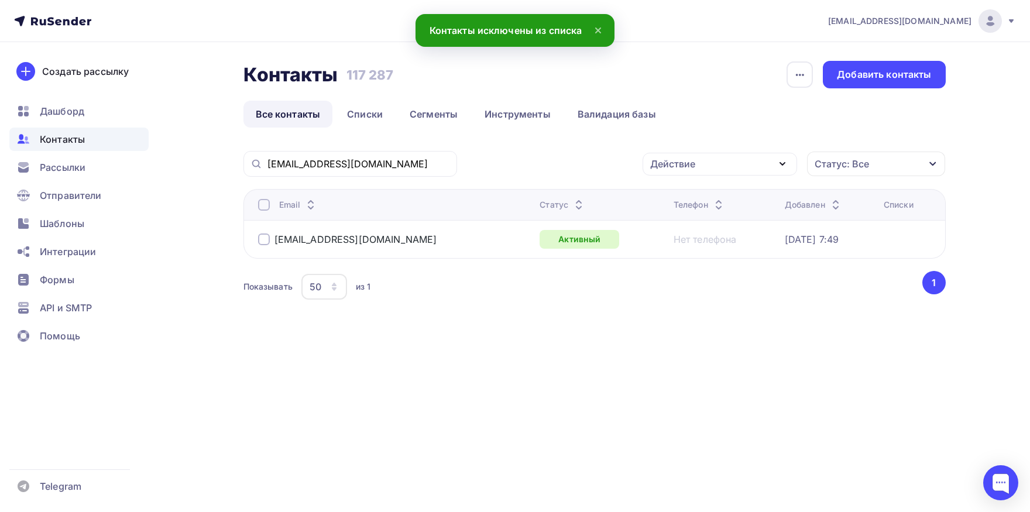
click at [260, 200] on div at bounding box center [264, 205] width 12 height 12
drag, startPoint x: 692, startPoint y: 164, endPoint x: 682, endPoint y: 210, distance: 46.8
click at [692, 166] on div "Действие" at bounding box center [672, 164] width 45 height 14
click at [684, 198] on div "Добавить в списки" at bounding box center [701, 198] width 90 height 14
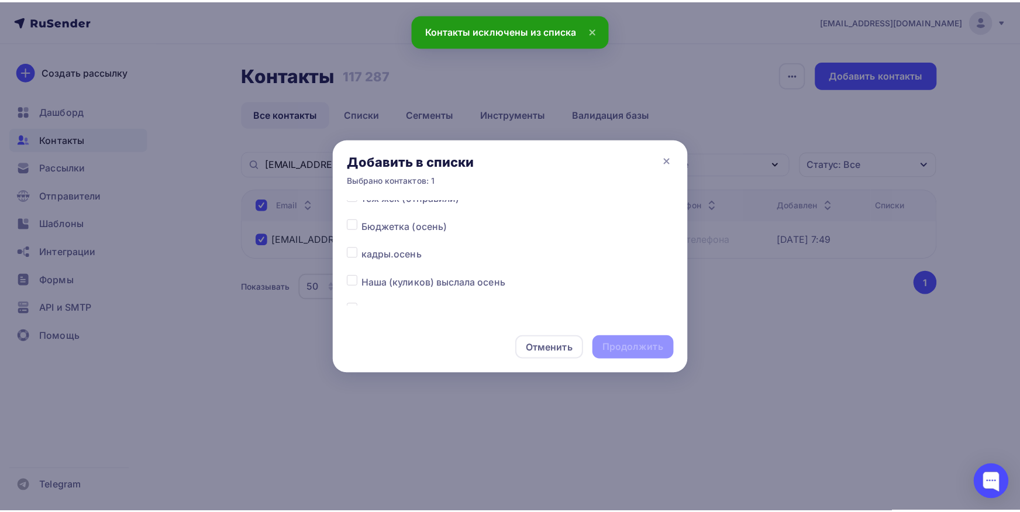
scroll to position [183, 0]
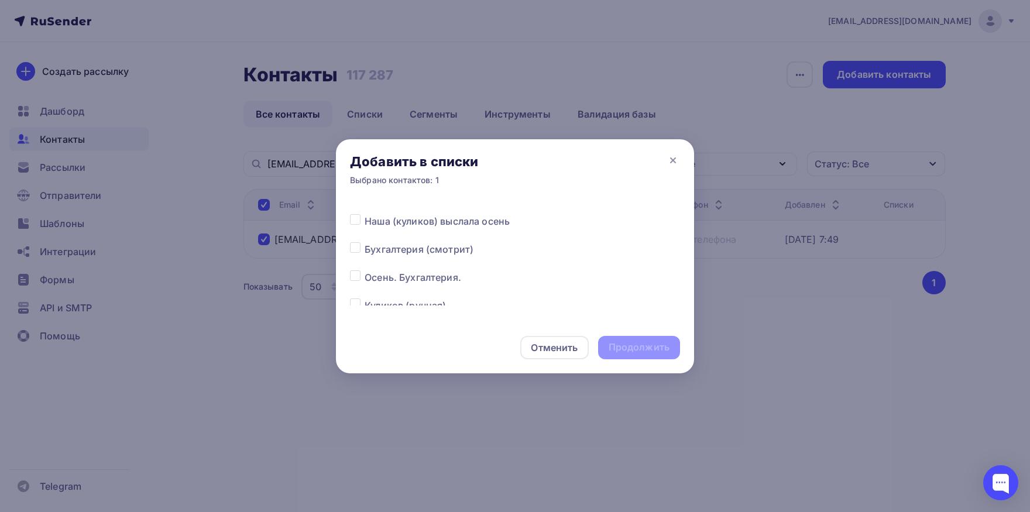
click at [364, 270] on label at bounding box center [364, 270] width 0 height 0
click at [358, 280] on input "checkbox" at bounding box center [355, 275] width 11 height 11
checkbox input "true"
click at [612, 339] on div "Продолжить" at bounding box center [639, 347] width 82 height 23
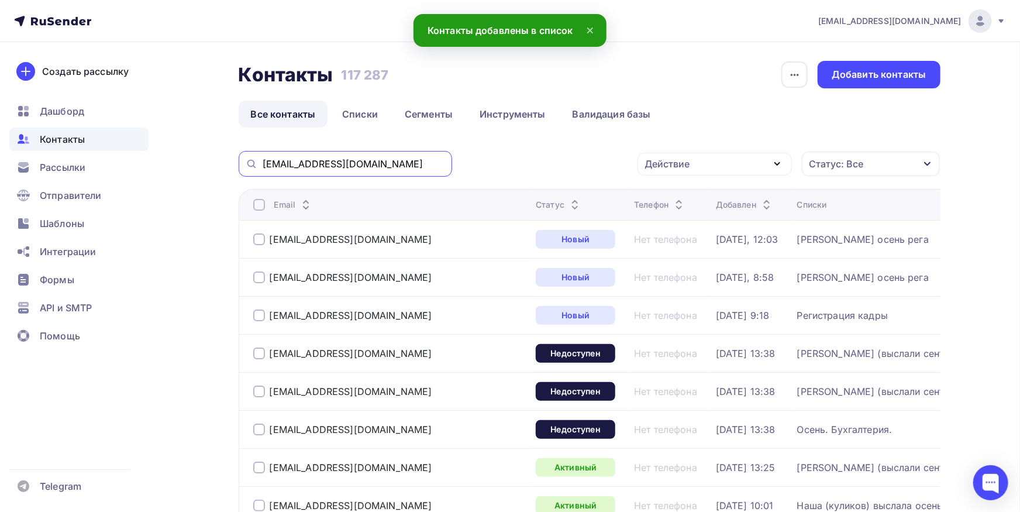
click at [397, 166] on input "[EMAIL_ADDRESS][DOMAIN_NAME]" at bounding box center [354, 163] width 183 height 13
click at [396, 166] on input "[EMAIL_ADDRESS][DOMAIN_NAME]" at bounding box center [354, 163] width 183 height 13
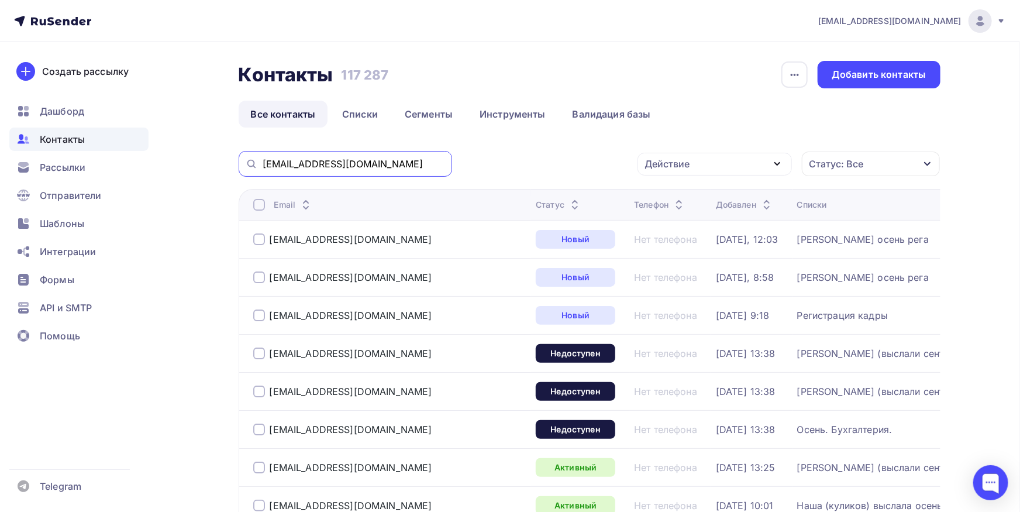
paste input "[PERSON_NAME][EMAIL_ADDRESS][DOMAIN_NAME]"
type input "[PERSON_NAME][EMAIL_ADDRESS][DOMAIN_NAME]"
